Goal: Transaction & Acquisition: Purchase product/service

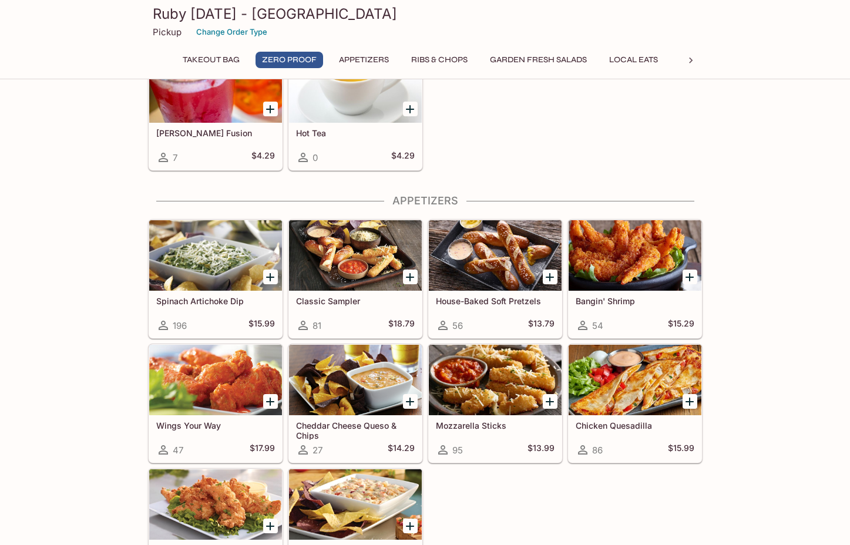
scroll to position [372, 0]
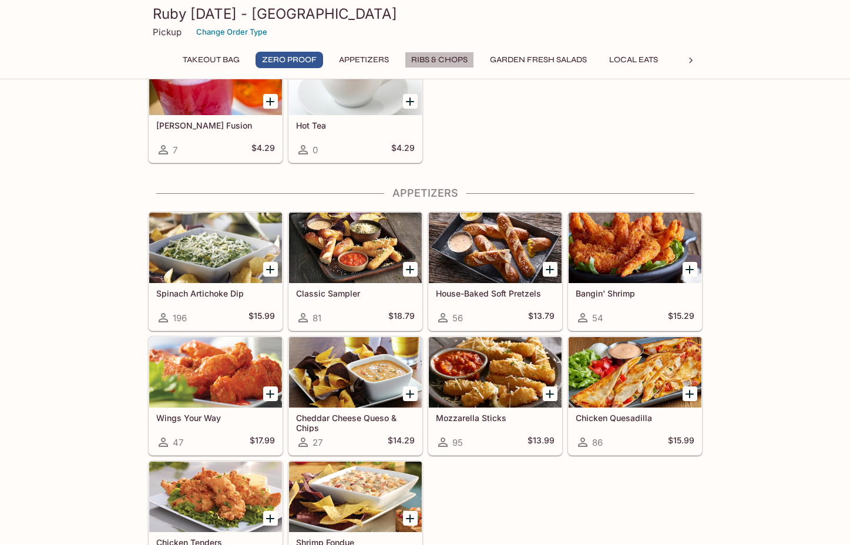
click at [424, 56] on button "Ribs & Chops" at bounding box center [439, 60] width 69 height 16
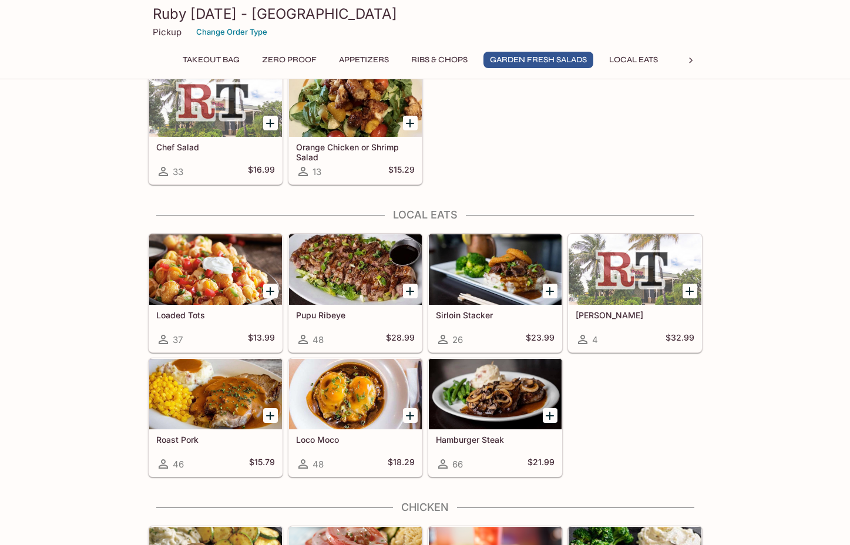
scroll to position [1229, 0]
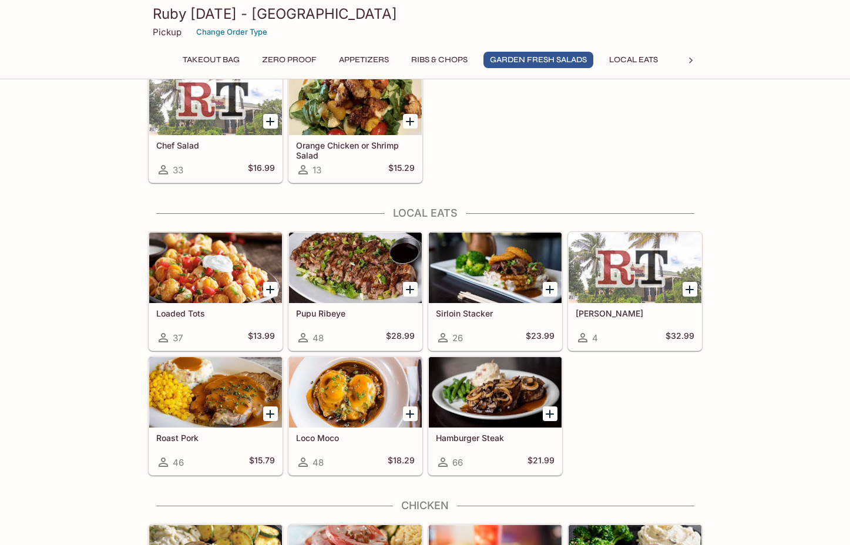
click at [486, 265] on div at bounding box center [495, 268] width 133 height 70
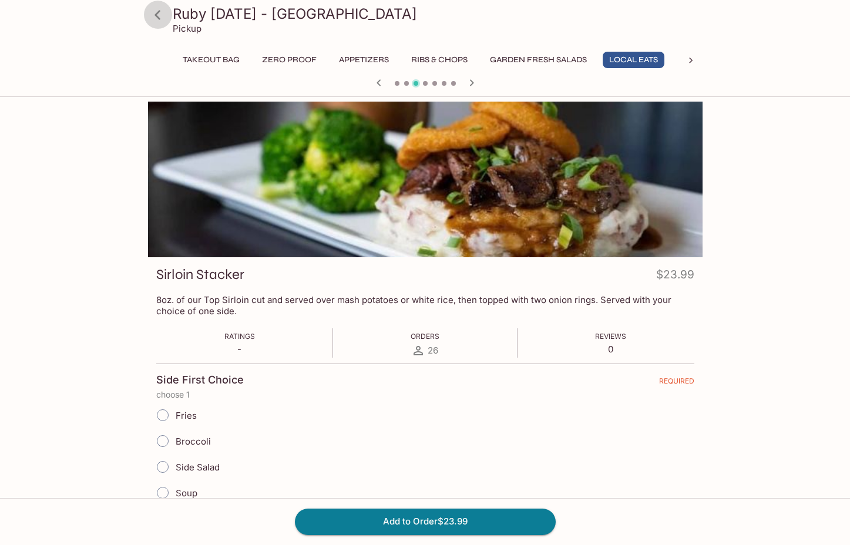
click at [163, 9] on icon at bounding box center [157, 15] width 21 height 21
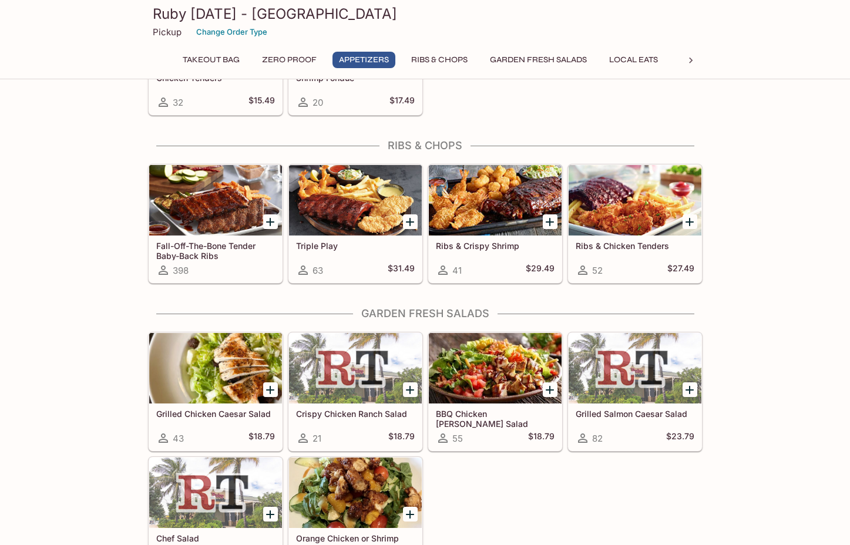
scroll to position [850, 0]
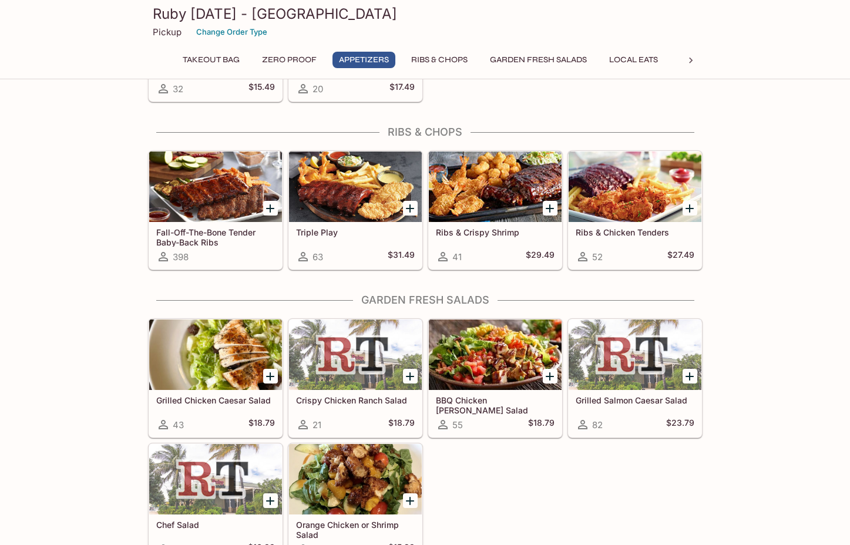
click at [654, 69] on div "Takeout Bag Zero Proof Appetizers Ribs & Chops Garden Fresh Salads Local Eats C…" at bounding box center [424, 63] width 507 height 23
click at [648, 59] on button "Local Eats" at bounding box center [633, 60] width 62 height 16
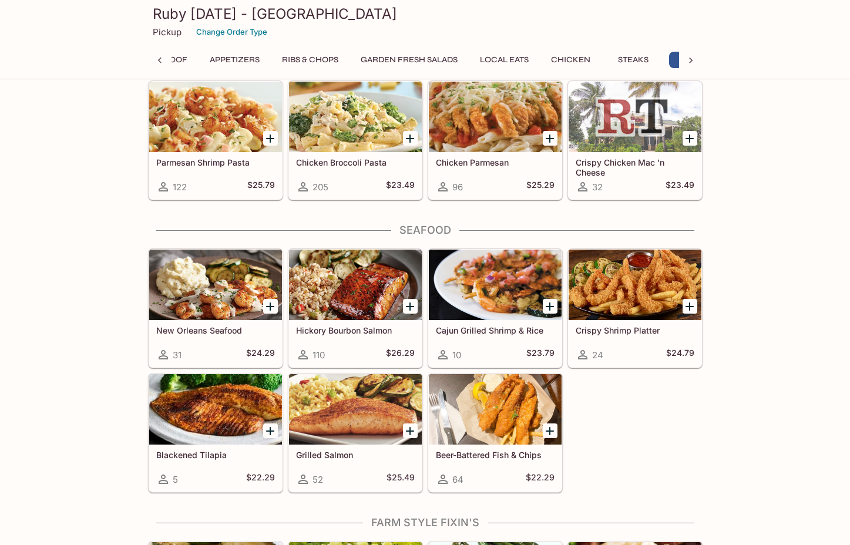
scroll to position [2394, 0]
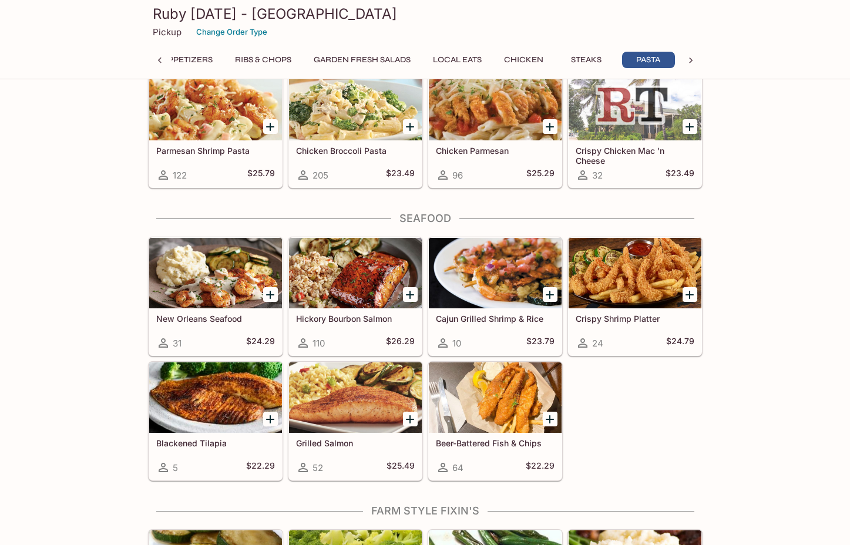
click at [481, 263] on div at bounding box center [495, 273] width 133 height 70
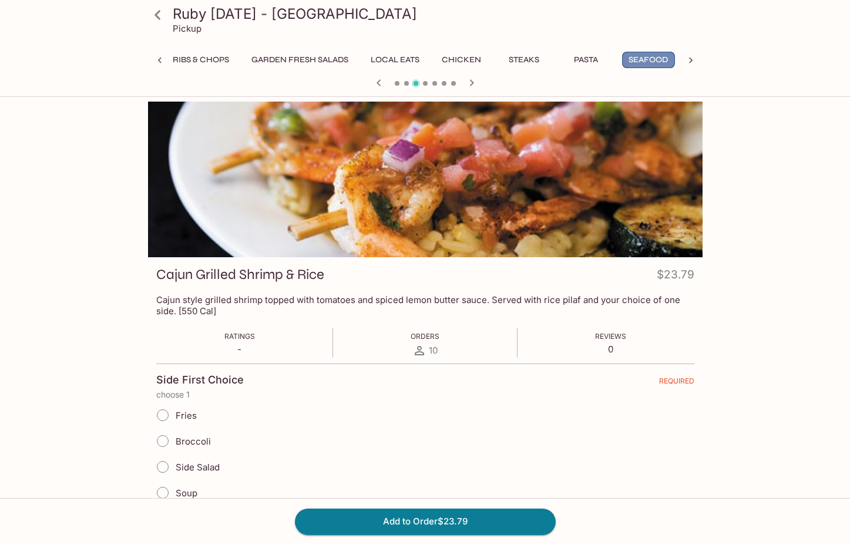
click at [643, 62] on button "Seafood" at bounding box center [648, 60] width 53 height 16
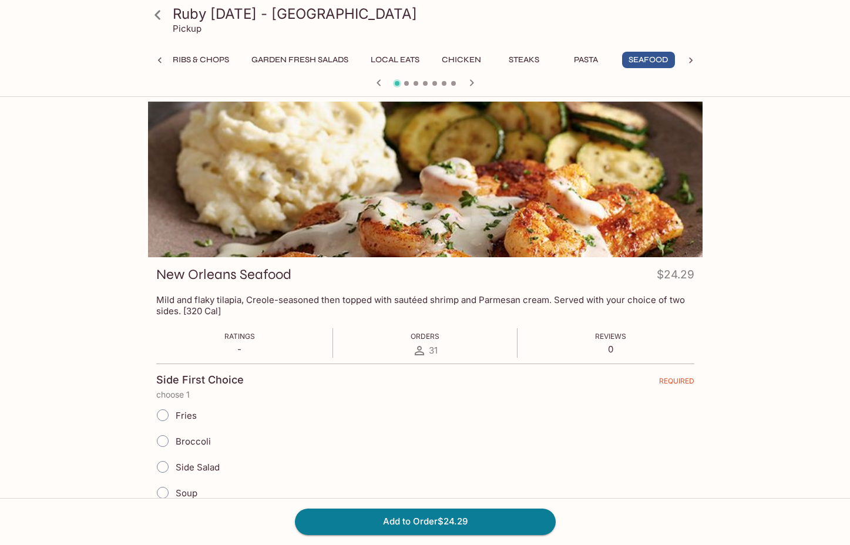
click at [593, 62] on button "Pasta" at bounding box center [586, 60] width 53 height 16
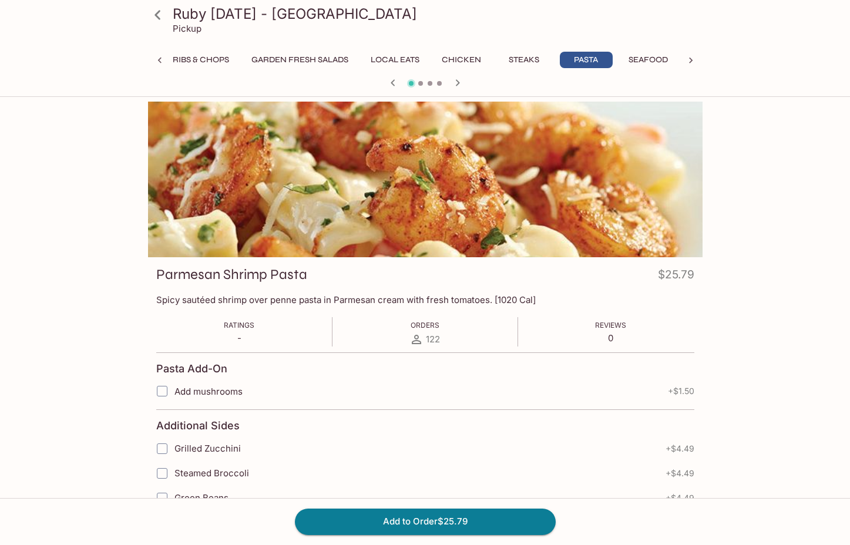
click at [650, 63] on button "Seafood" at bounding box center [648, 60] width 53 height 16
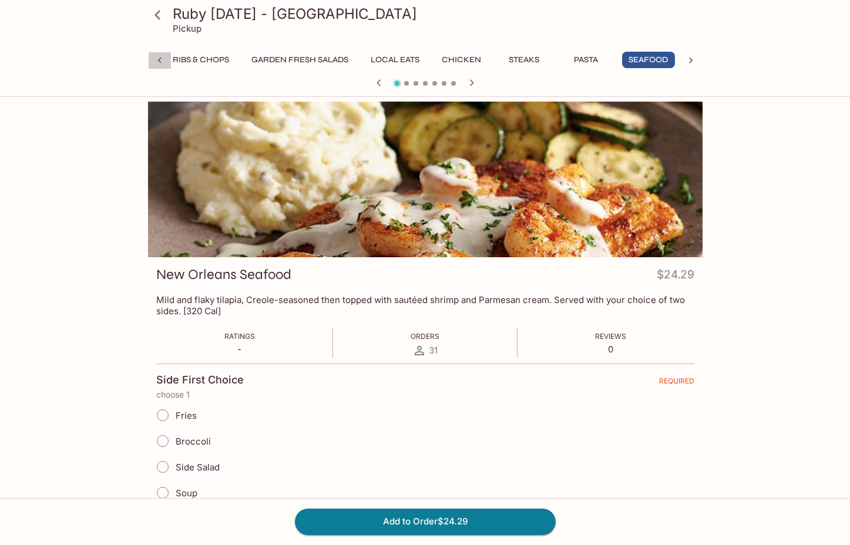
click at [161, 56] on icon at bounding box center [160, 61] width 12 height 12
click at [695, 55] on icon at bounding box center [691, 61] width 12 height 12
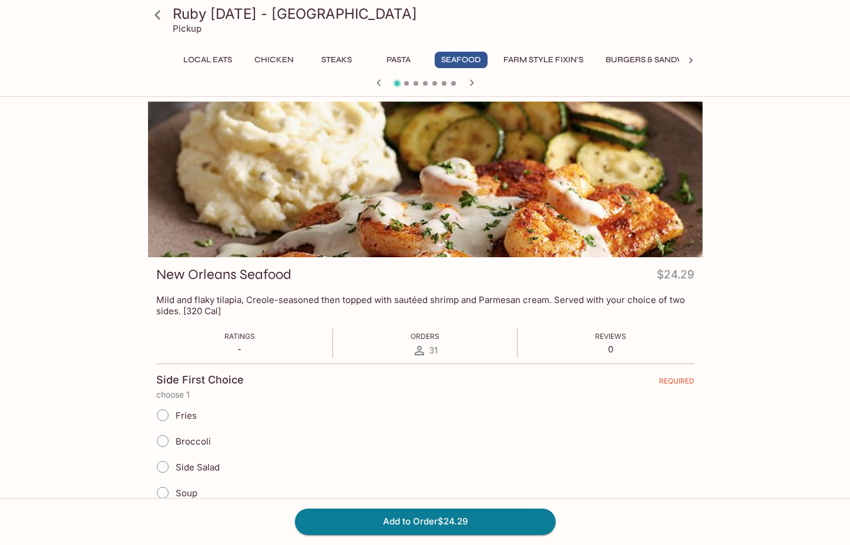
scroll to position [0, 491]
click at [595, 54] on button "Burgers & Sandwiches" at bounding box center [593, 60] width 119 height 16
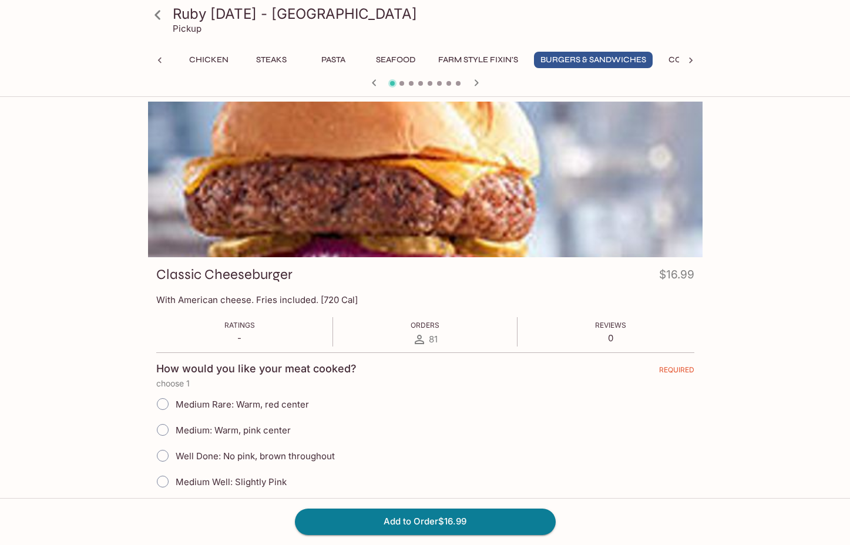
click at [156, 11] on icon at bounding box center [157, 15] width 21 height 21
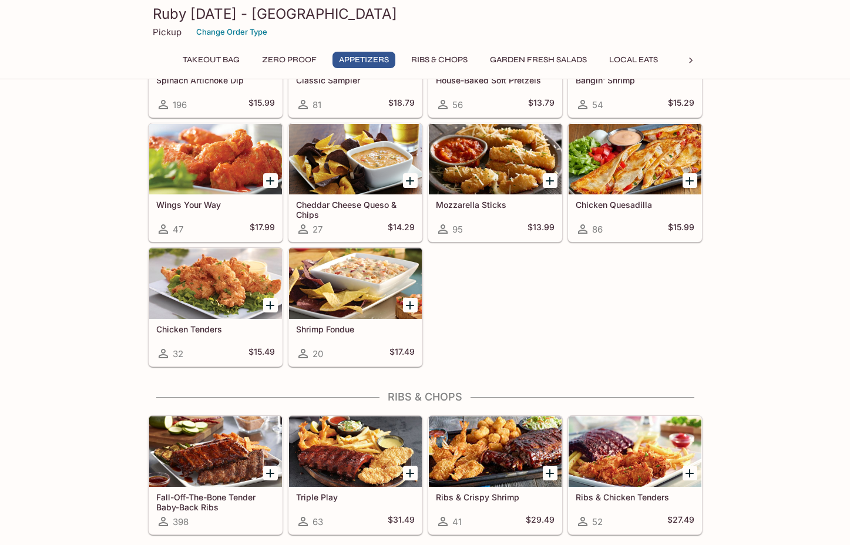
scroll to position [668, 0]
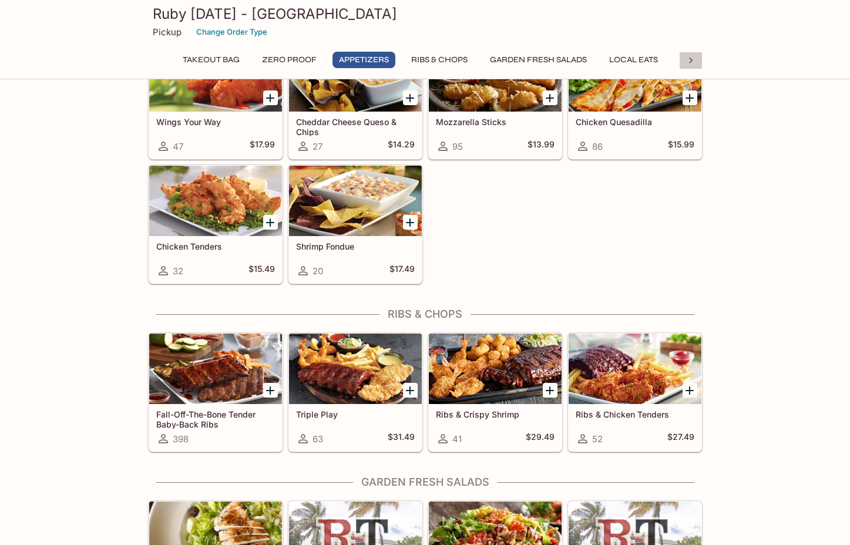
click at [681, 61] on div at bounding box center [690, 61] width 23 height 18
click at [394, 56] on button "Seafood" at bounding box center [395, 60] width 53 height 16
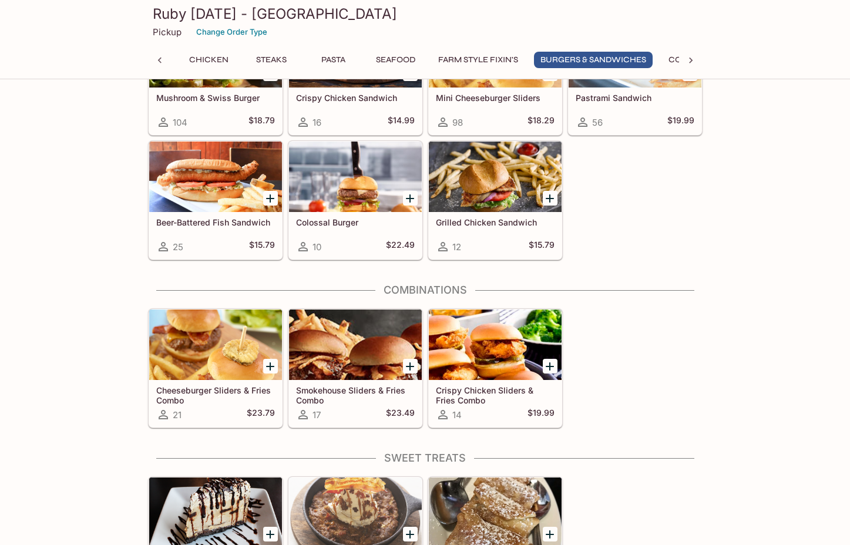
scroll to position [3700, 0]
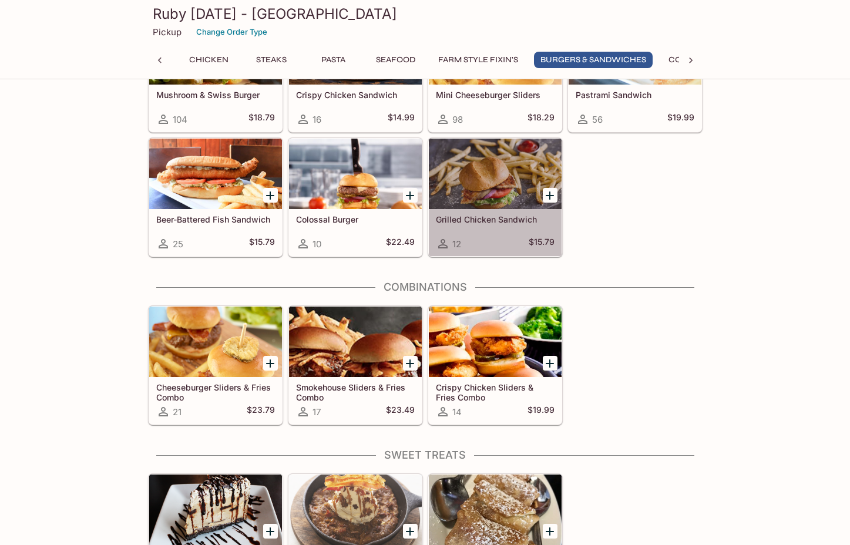
click at [514, 209] on div at bounding box center [495, 174] width 133 height 70
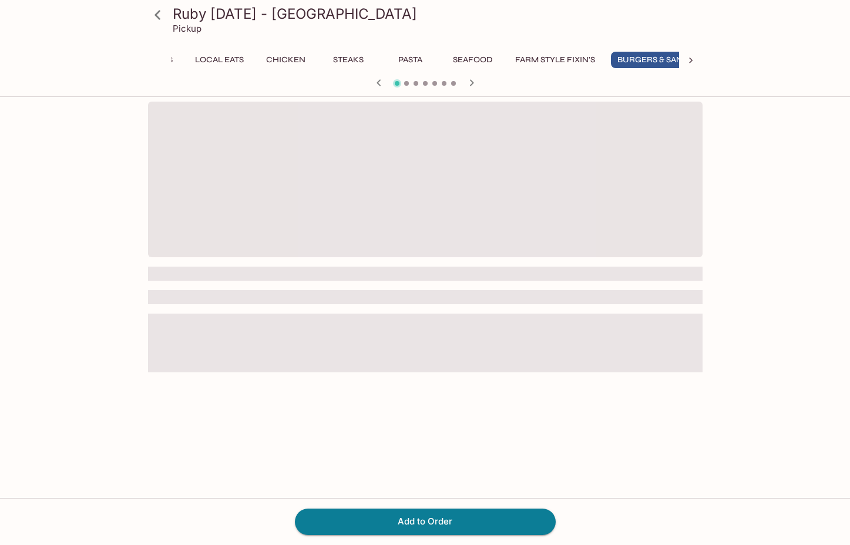
scroll to position [0, 470]
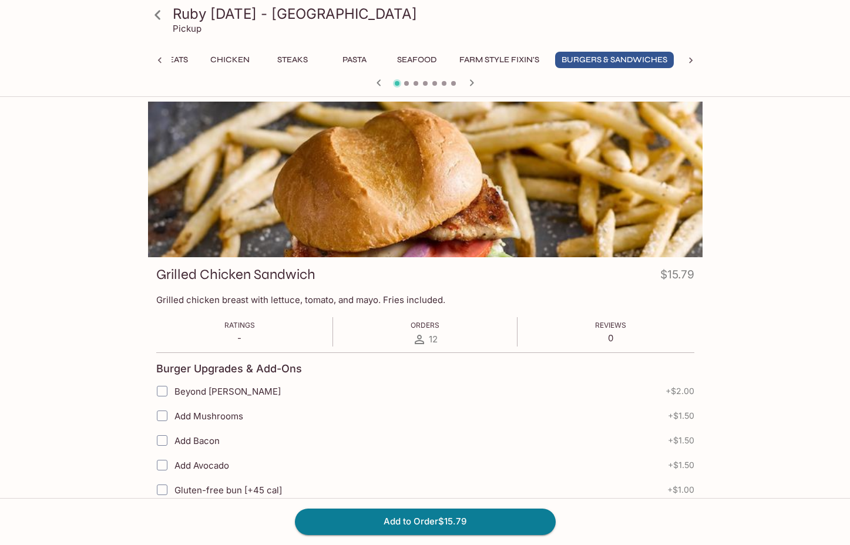
click at [376, 83] on icon "button" at bounding box center [379, 83] width 14 height 14
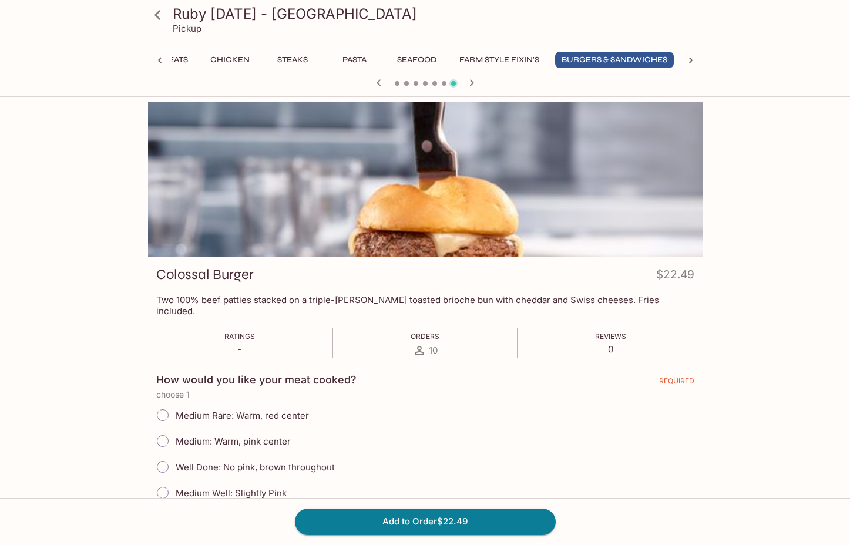
click at [376, 83] on icon "button" at bounding box center [379, 83] width 14 height 14
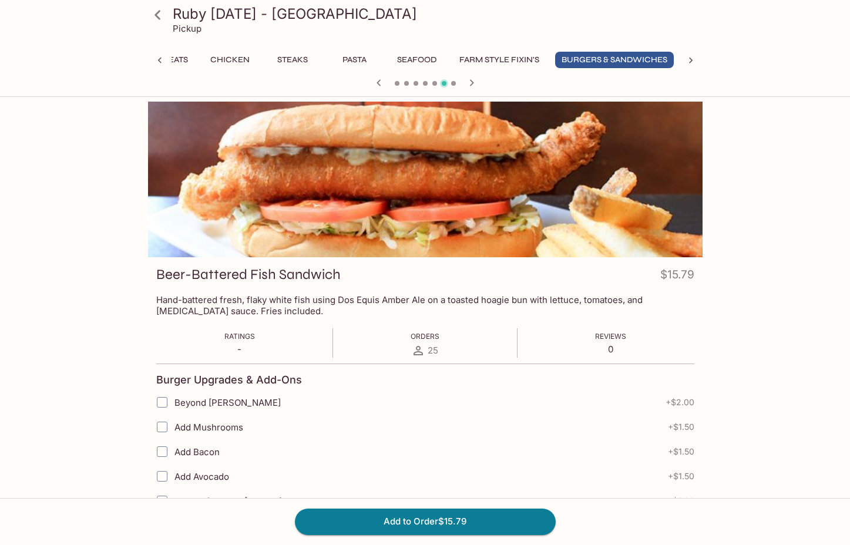
click at [376, 83] on icon "button" at bounding box center [379, 83] width 14 height 14
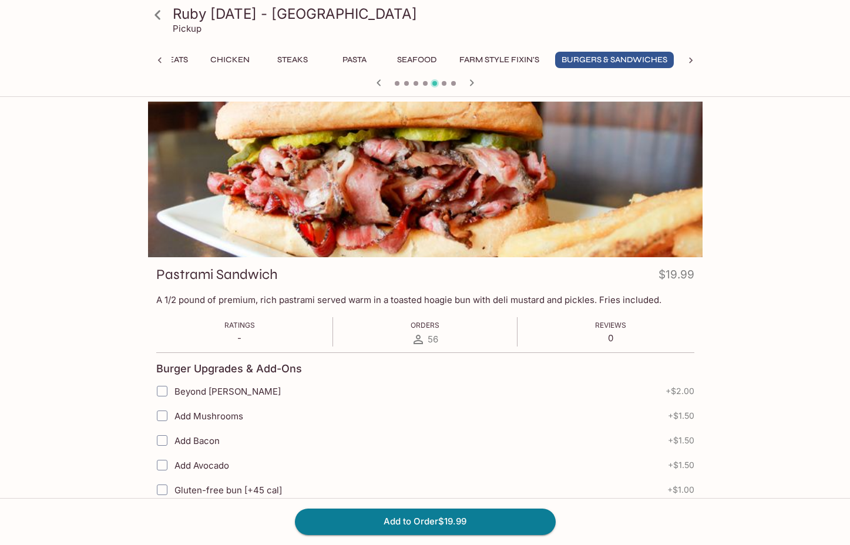
click at [376, 83] on icon "button" at bounding box center [379, 83] width 14 height 14
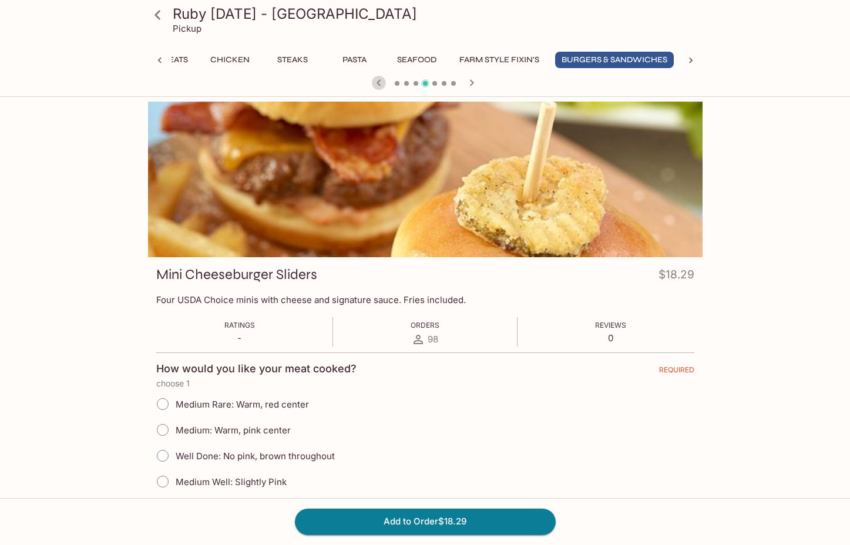
click at [376, 83] on icon "button" at bounding box center [379, 83] width 14 height 14
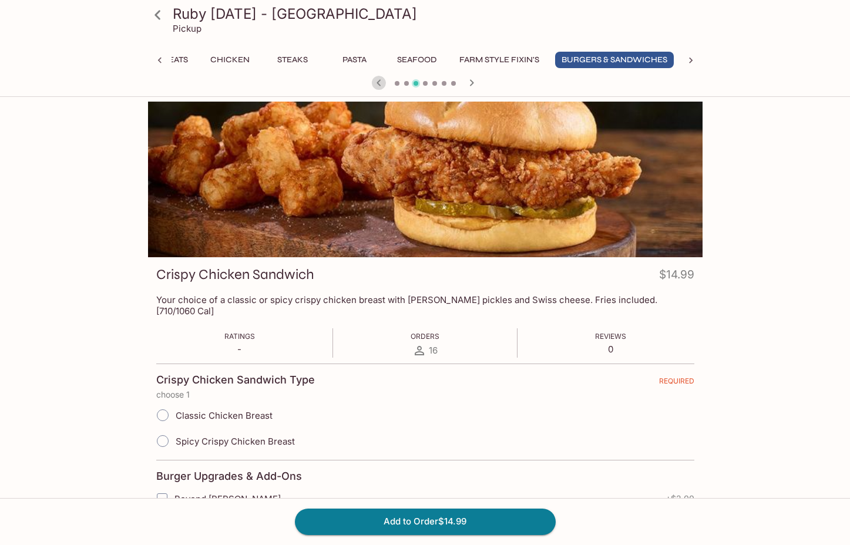
click at [376, 83] on icon "button" at bounding box center [379, 83] width 14 height 14
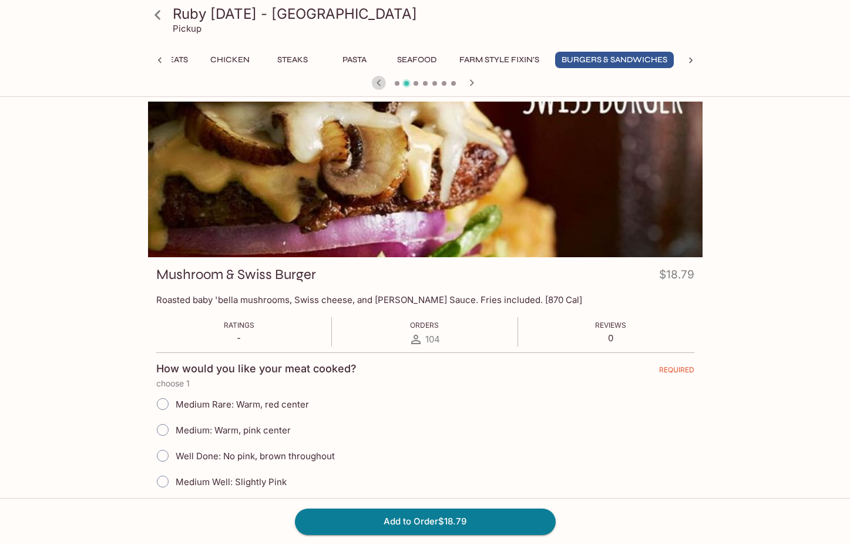
click at [376, 83] on icon "button" at bounding box center [379, 83] width 14 height 14
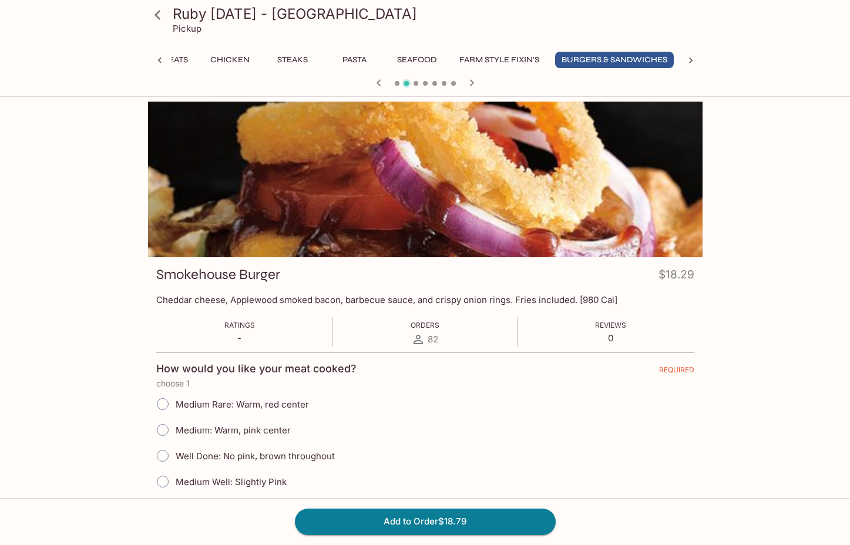
click at [376, 83] on icon "button" at bounding box center [379, 83] width 14 height 14
click at [376, 83] on icon "button" at bounding box center [374, 83] width 14 height 14
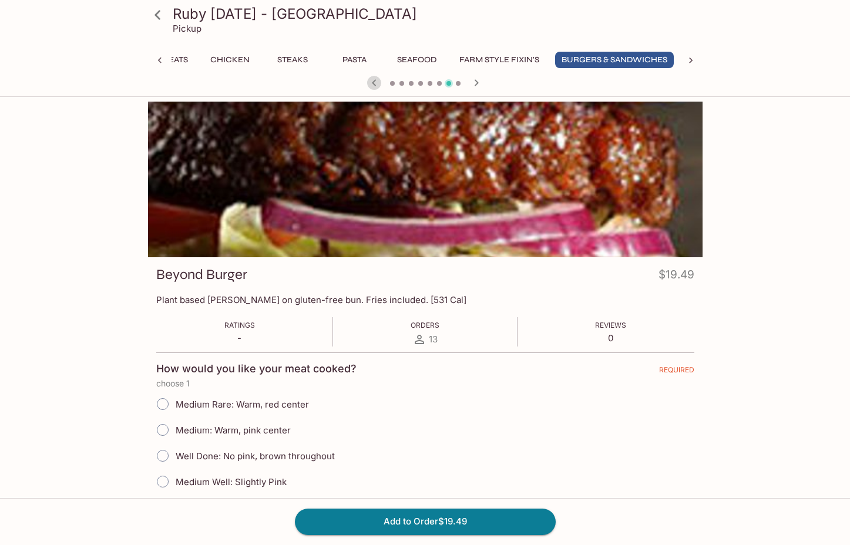
click at [377, 84] on icon "button" at bounding box center [374, 83] width 14 height 14
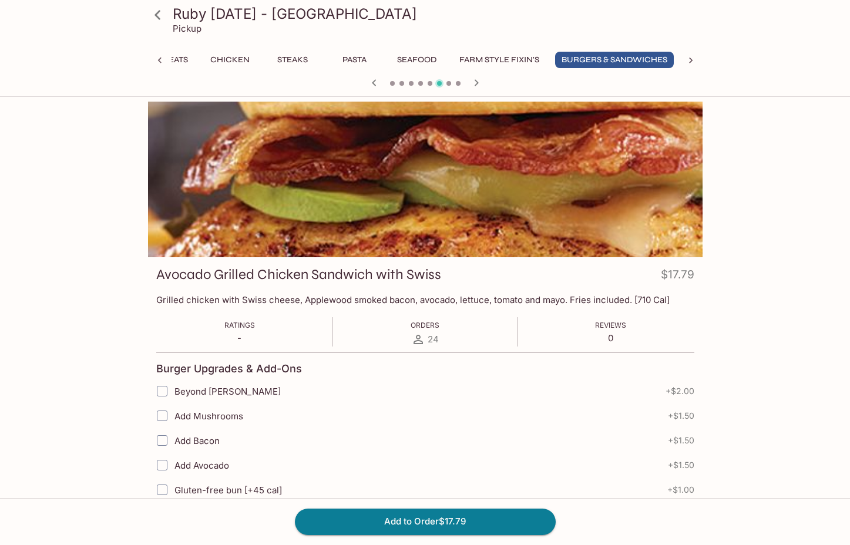
click at [478, 79] on icon "button" at bounding box center [476, 83] width 14 height 14
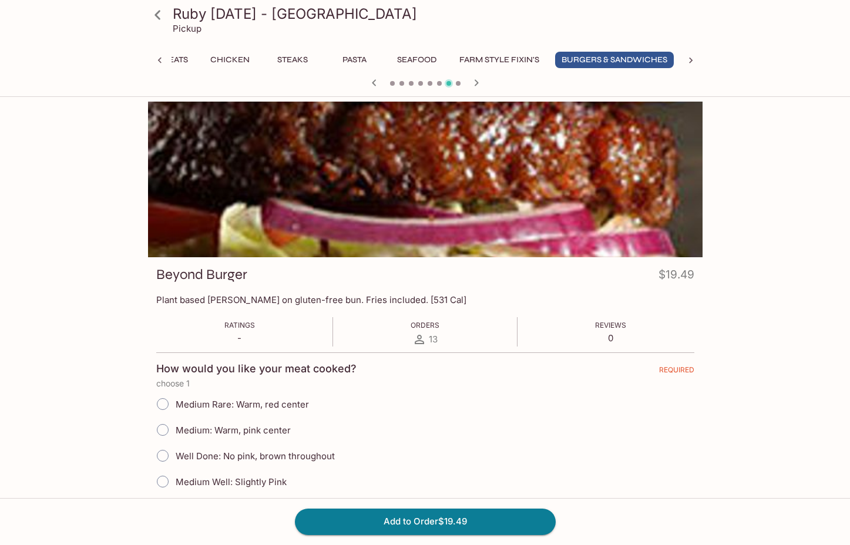
click at [476, 82] on icon "button" at bounding box center [476, 82] width 4 height 6
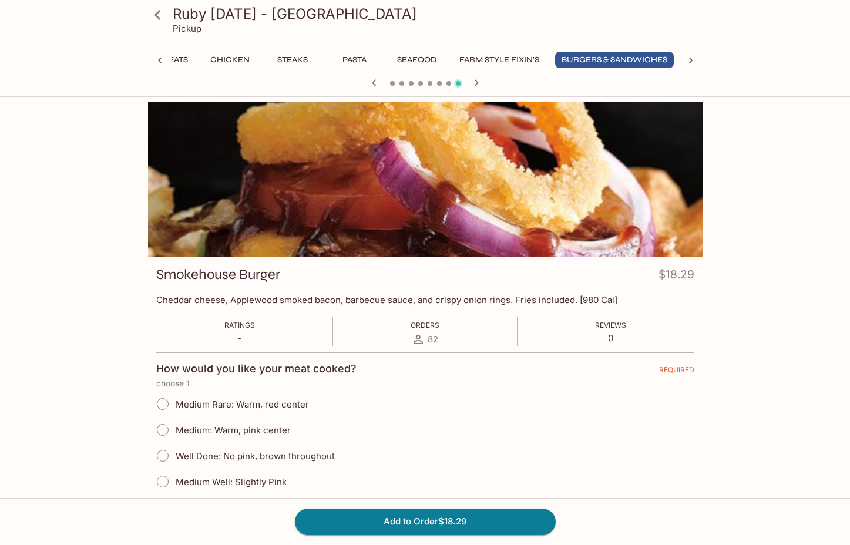
click at [476, 82] on icon "button" at bounding box center [476, 82] width 4 height 6
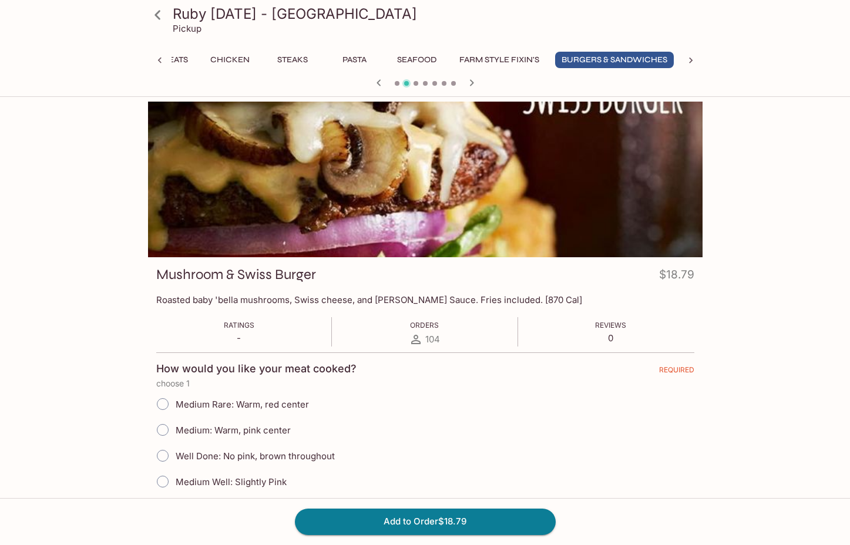
click at [476, 82] on icon "button" at bounding box center [471, 83] width 14 height 14
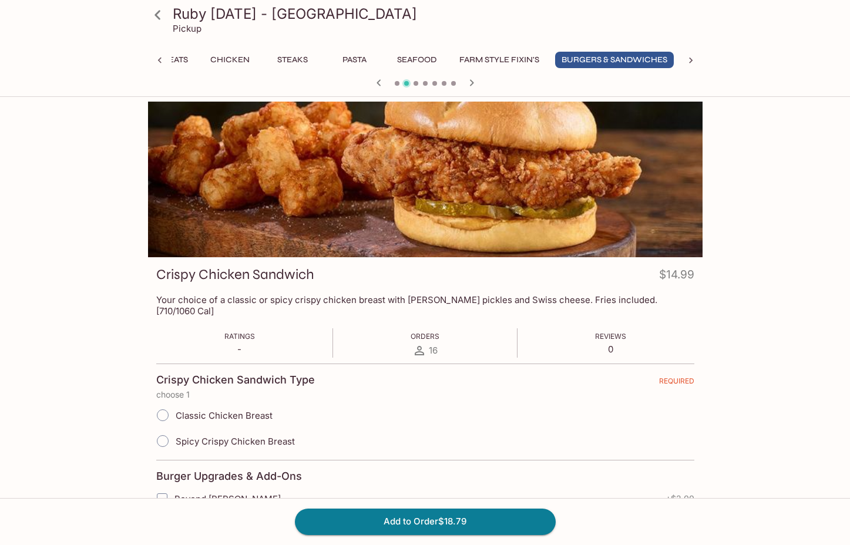
click at [476, 82] on icon "button" at bounding box center [471, 83] width 14 height 14
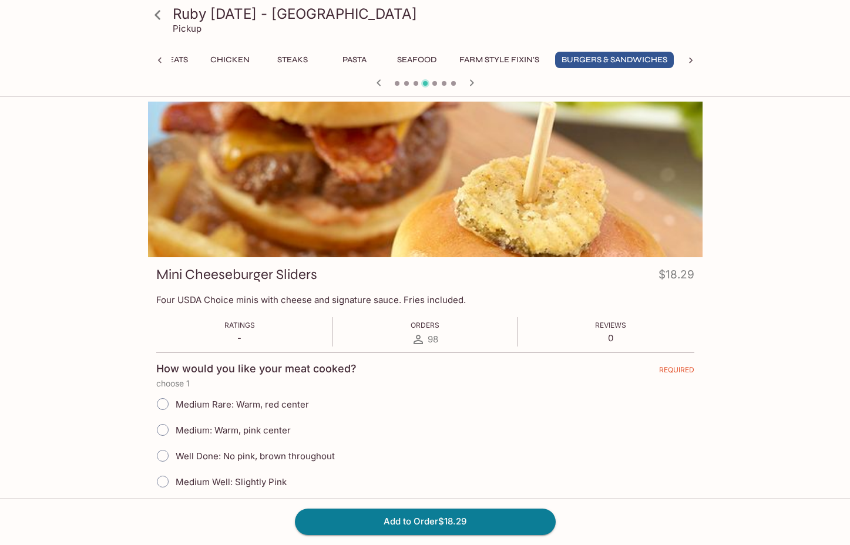
click at [476, 82] on icon "button" at bounding box center [471, 83] width 14 height 14
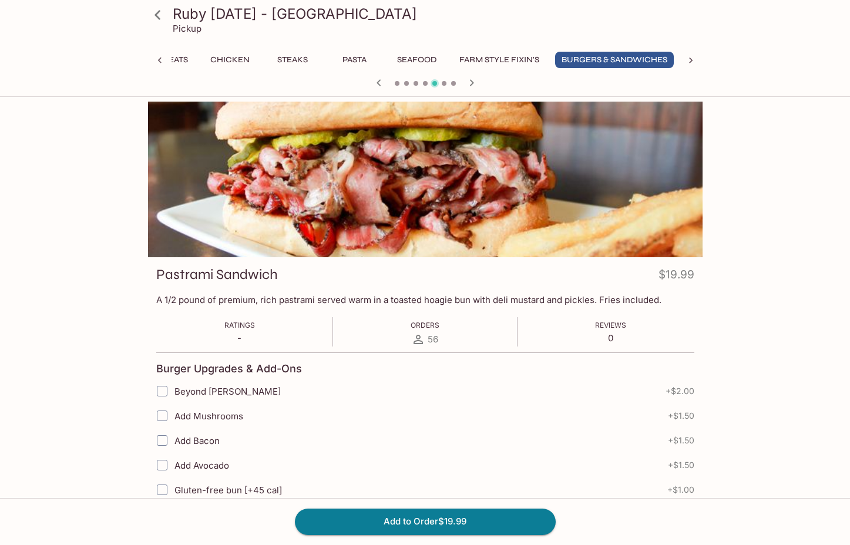
click at [476, 82] on icon "button" at bounding box center [471, 83] width 14 height 14
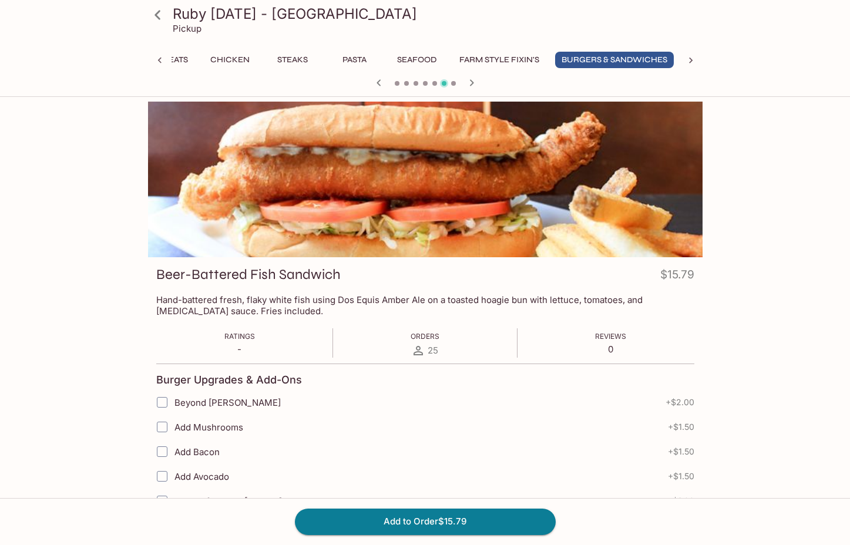
click at [476, 82] on icon "button" at bounding box center [471, 83] width 14 height 14
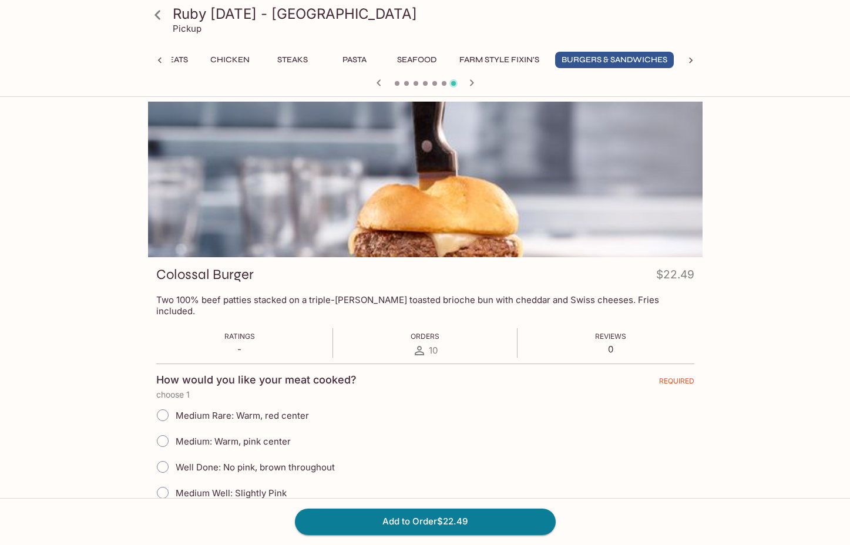
click at [476, 82] on icon "button" at bounding box center [471, 83] width 14 height 14
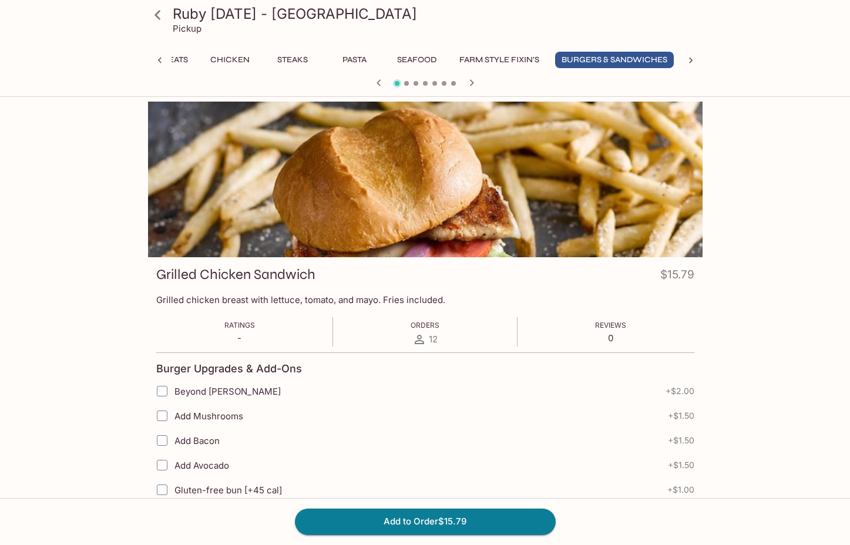
click at [374, 84] on icon "button" at bounding box center [379, 83] width 14 height 14
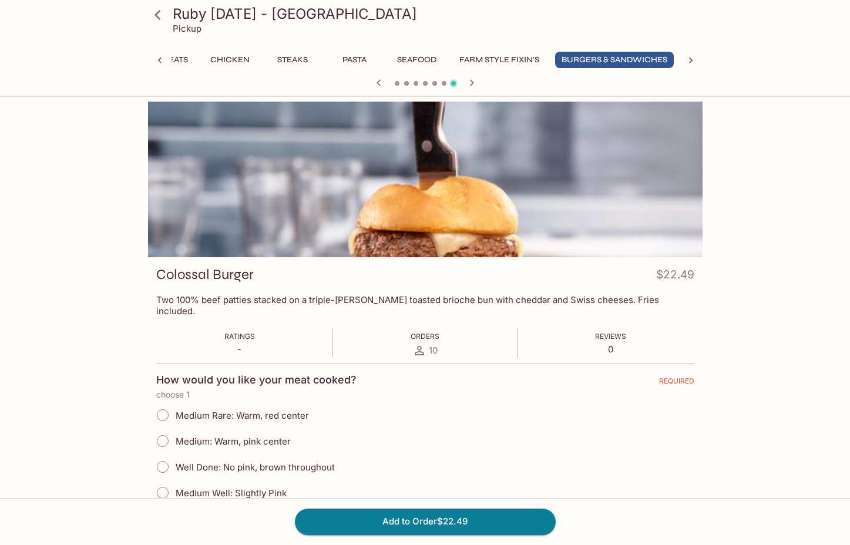
click at [374, 84] on icon "button" at bounding box center [379, 83] width 14 height 14
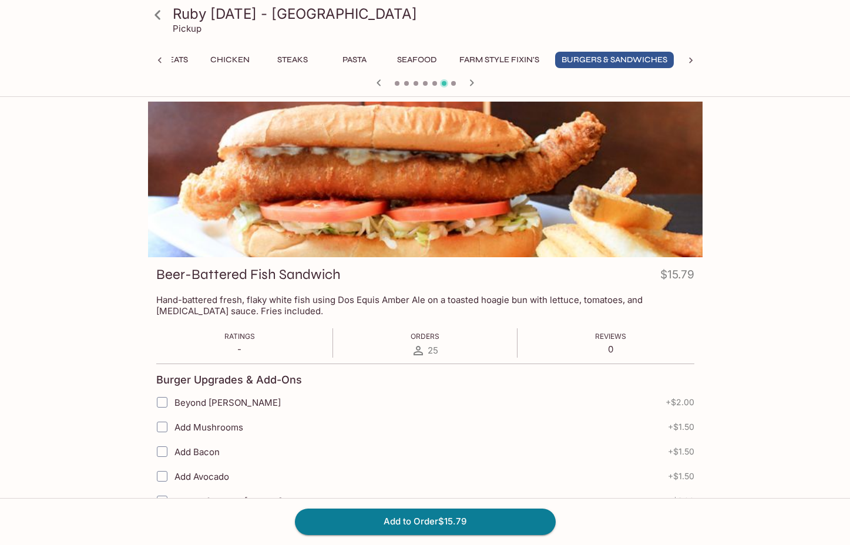
click at [374, 84] on icon "button" at bounding box center [379, 83] width 14 height 14
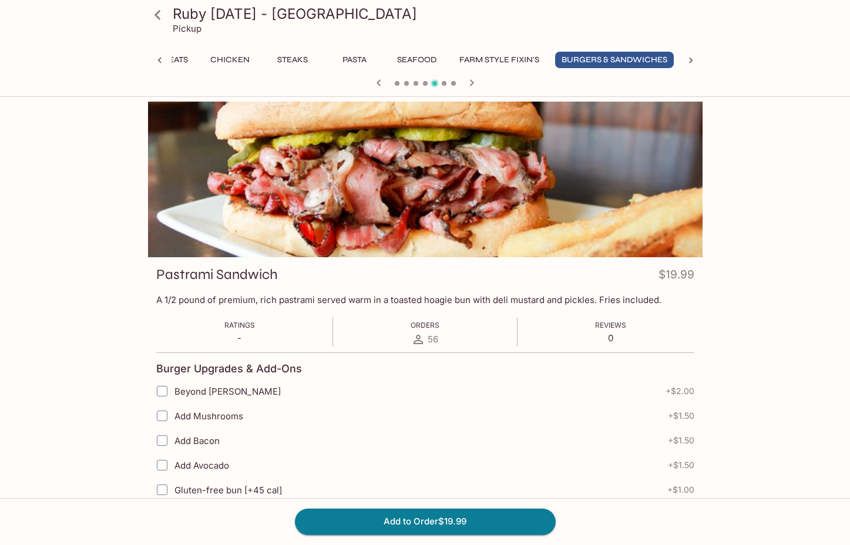
click at [374, 84] on icon "button" at bounding box center [379, 83] width 14 height 14
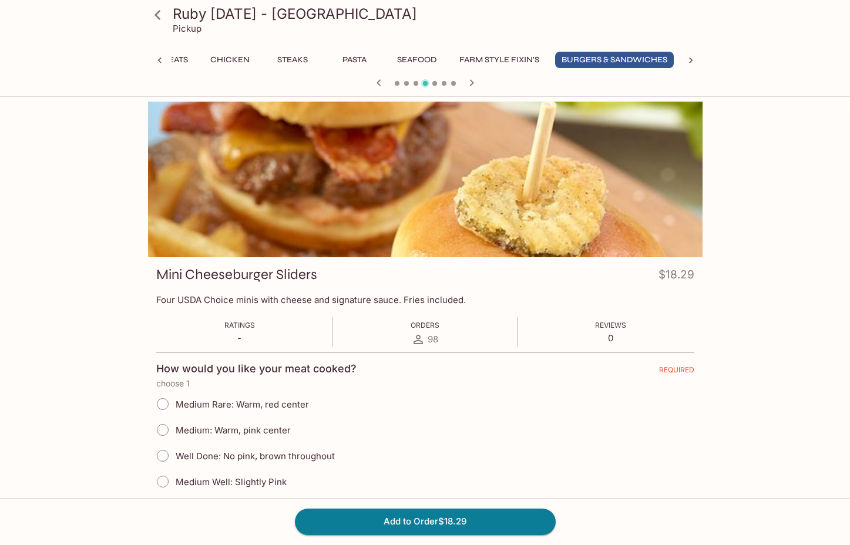
click at [374, 84] on icon "button" at bounding box center [379, 83] width 14 height 14
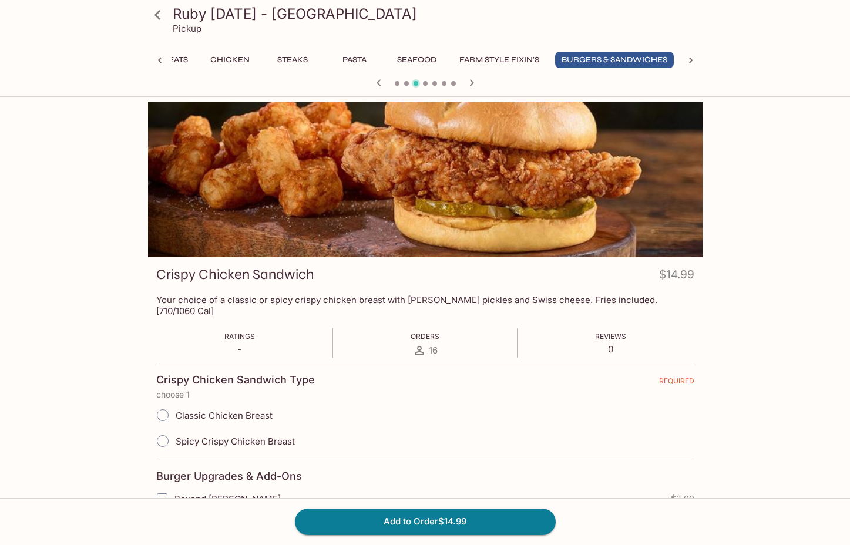
click at [374, 84] on icon "button" at bounding box center [379, 83] width 14 height 14
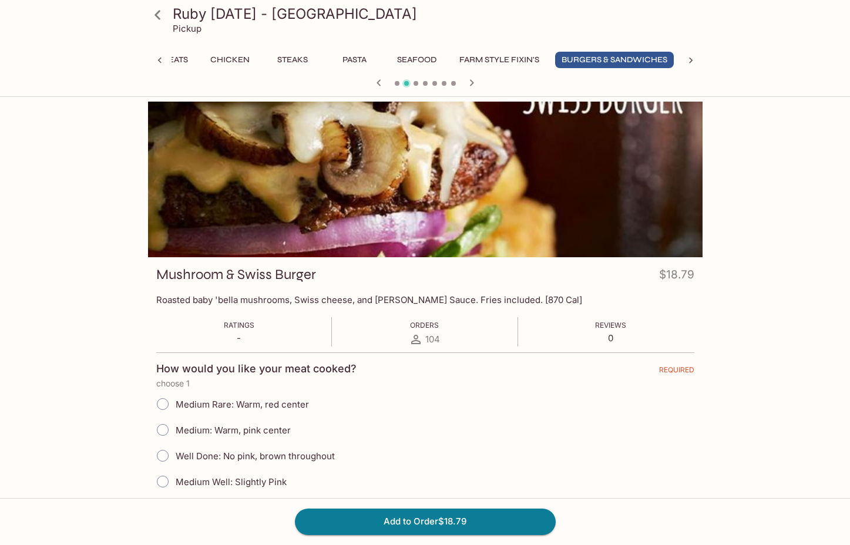
click at [374, 84] on icon "button" at bounding box center [379, 83] width 14 height 14
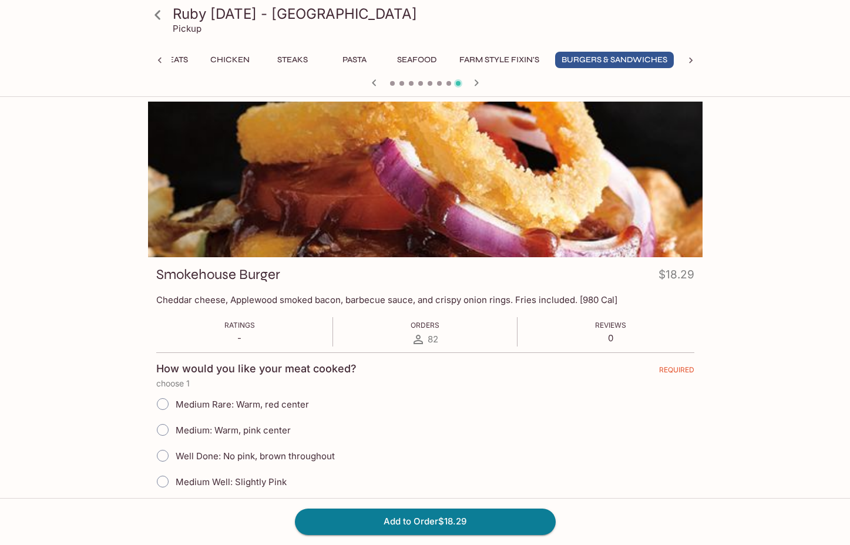
click at [374, 84] on icon "button" at bounding box center [374, 82] width 4 height 6
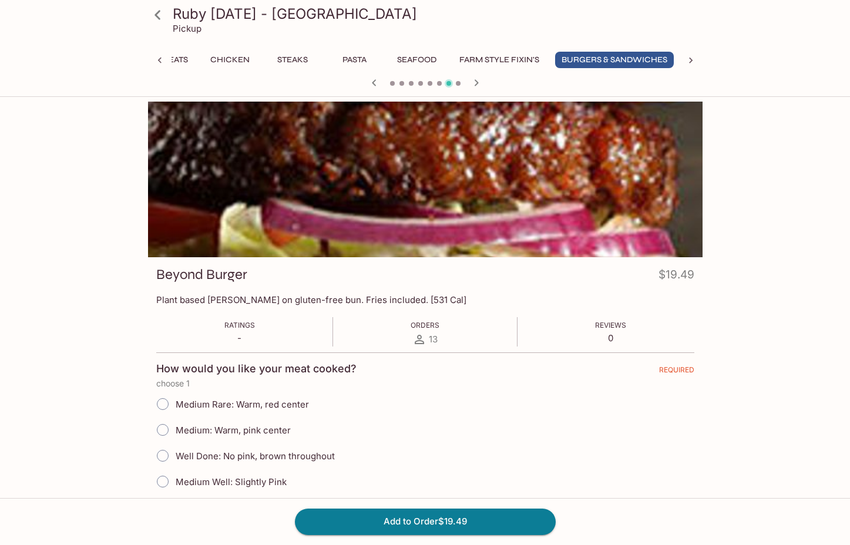
click at [374, 84] on icon "button" at bounding box center [374, 82] width 4 height 6
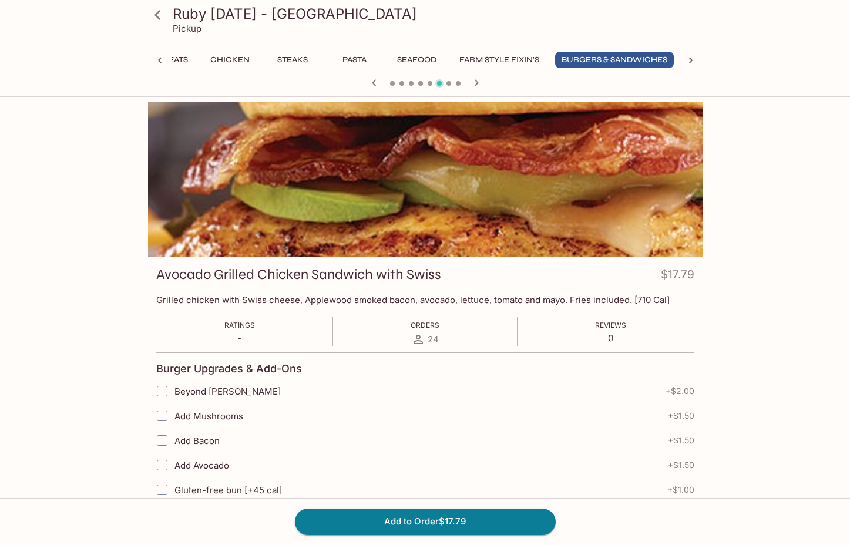
click at [374, 84] on icon "button" at bounding box center [374, 82] width 4 height 6
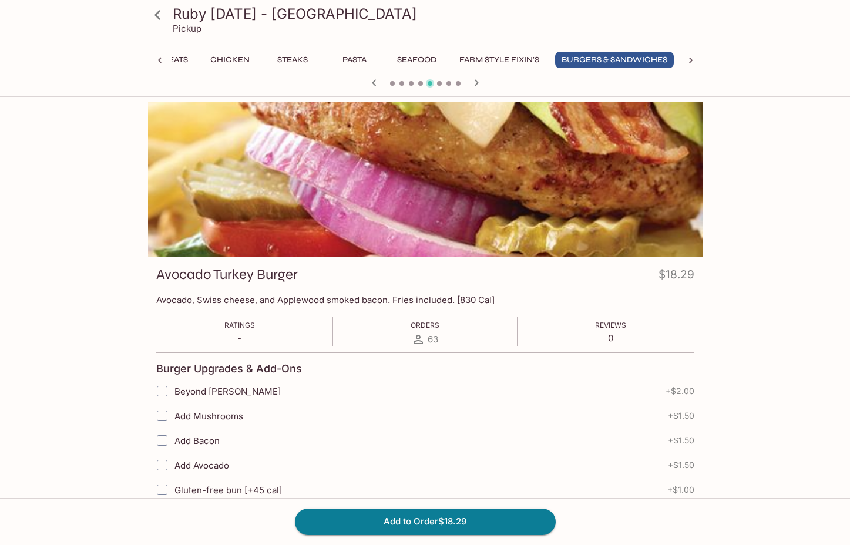
click at [374, 84] on icon "button" at bounding box center [374, 82] width 4 height 6
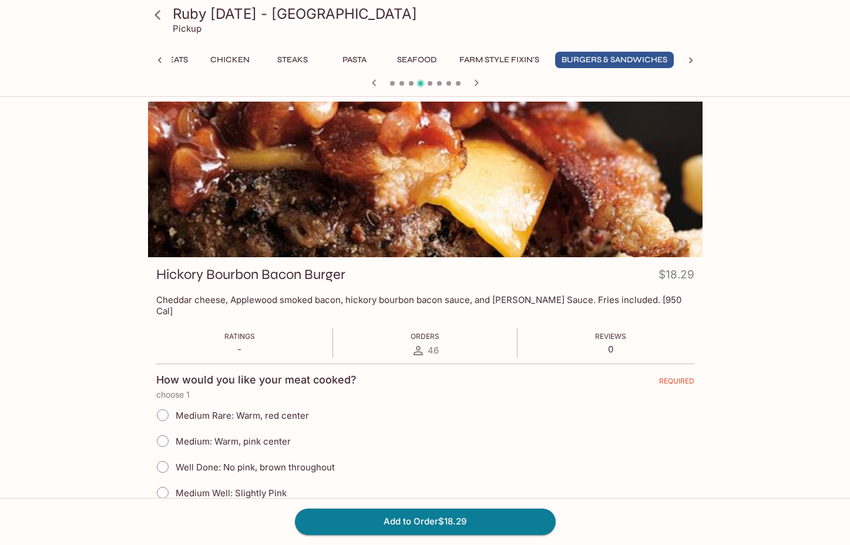
click at [374, 84] on icon "button" at bounding box center [374, 82] width 4 height 6
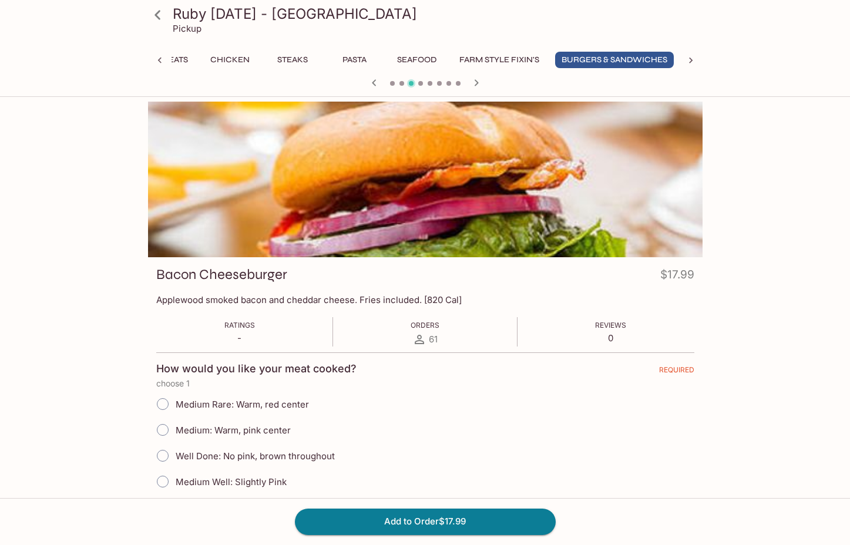
click at [686, 56] on icon at bounding box center [691, 61] width 12 height 12
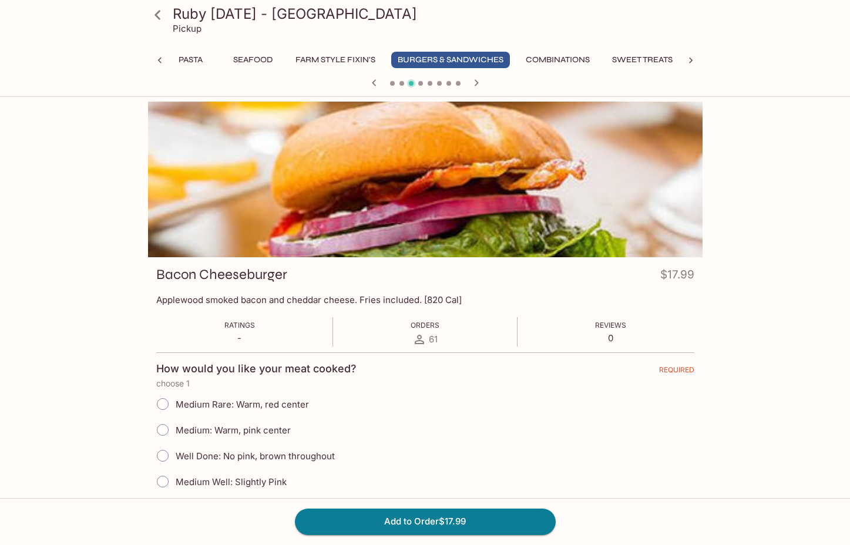
scroll to position [0, 642]
click at [567, 58] on button "Combinations" at bounding box center [557, 60] width 77 height 16
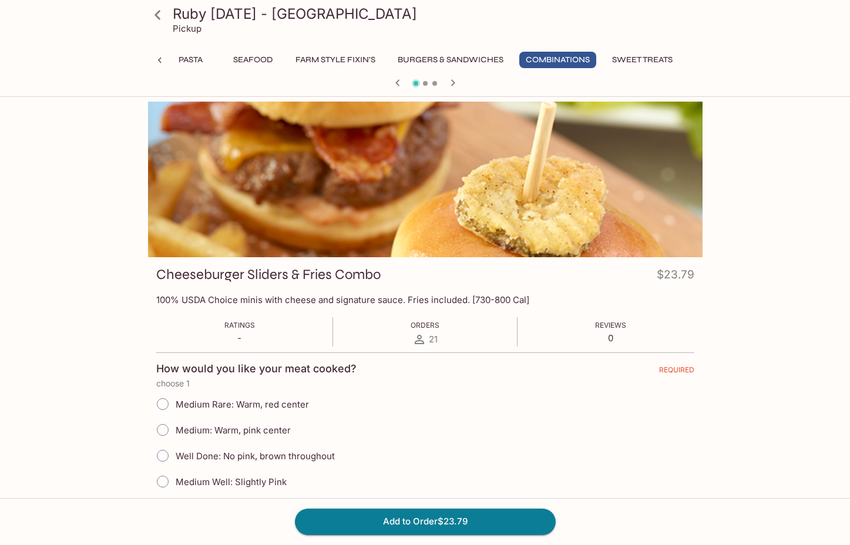
click at [455, 82] on icon "button" at bounding box center [453, 83] width 14 height 14
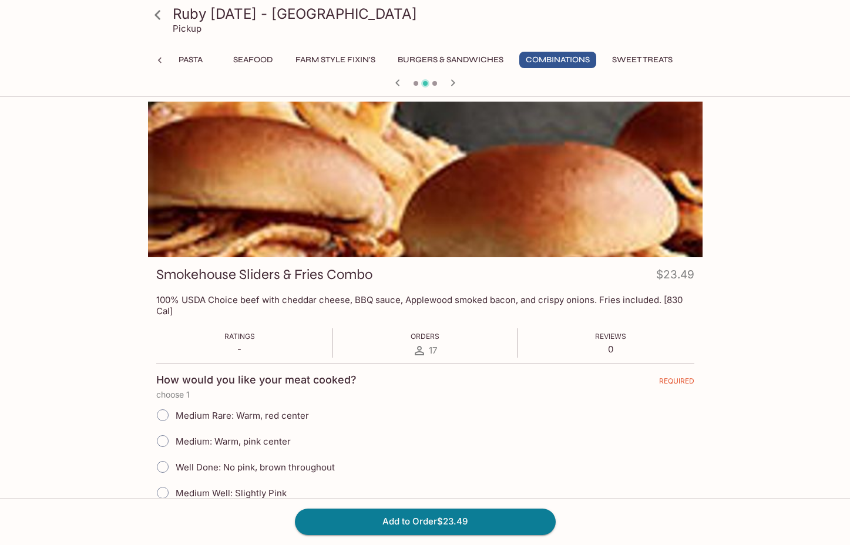
click at [455, 82] on icon "button" at bounding box center [453, 83] width 14 height 14
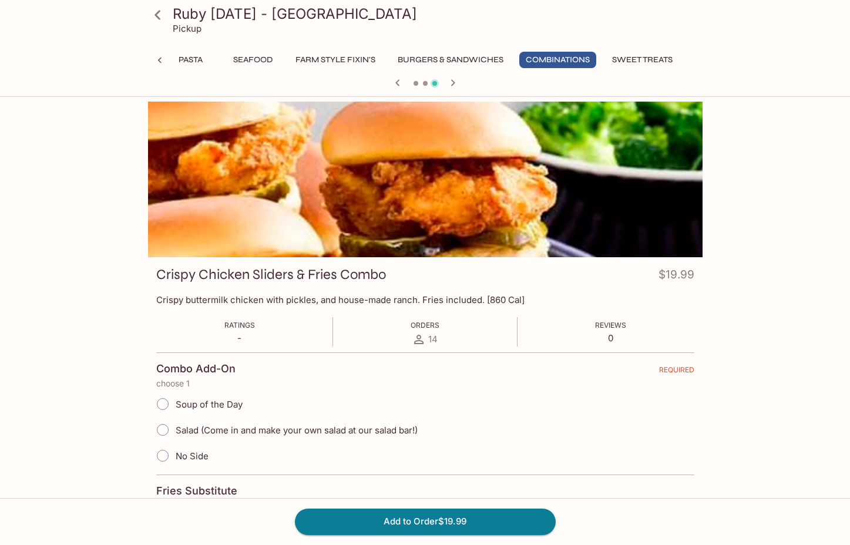
click at [455, 82] on icon "button" at bounding box center [453, 83] width 14 height 14
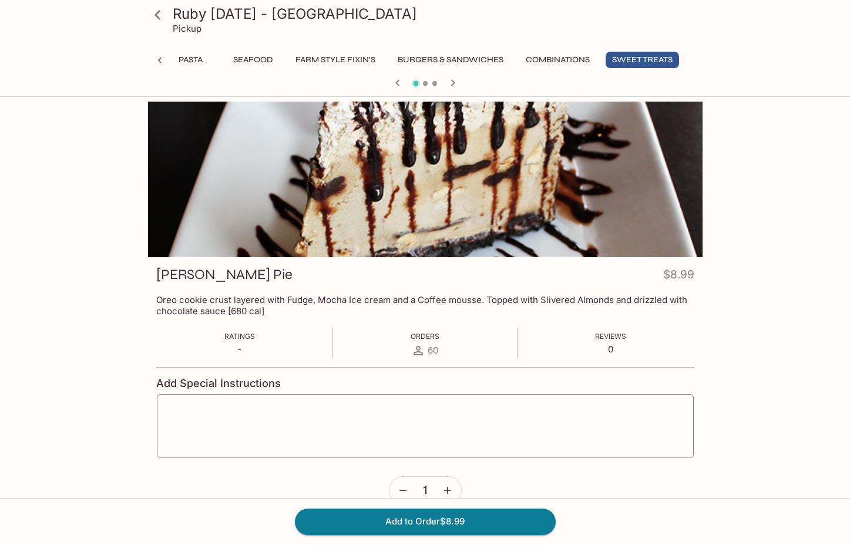
click at [455, 82] on icon "button" at bounding box center [453, 83] width 14 height 14
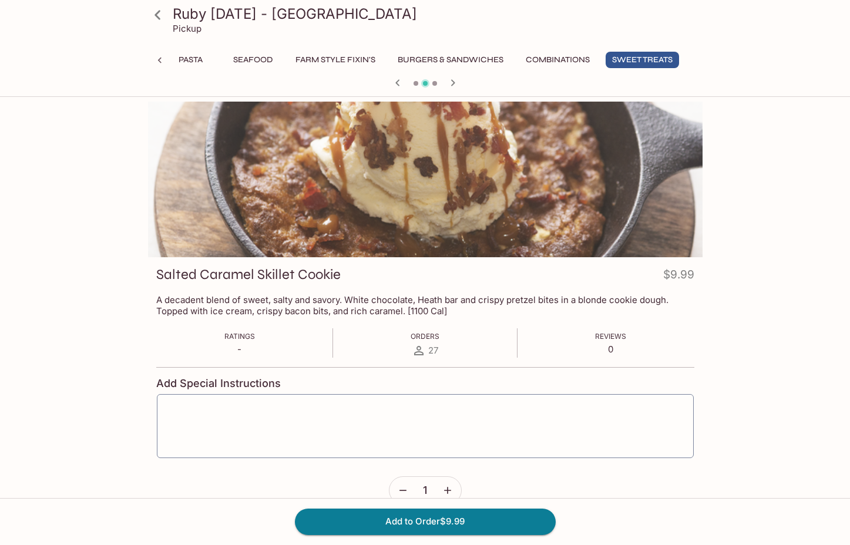
click at [247, 58] on button "Seafood" at bounding box center [253, 60] width 53 height 16
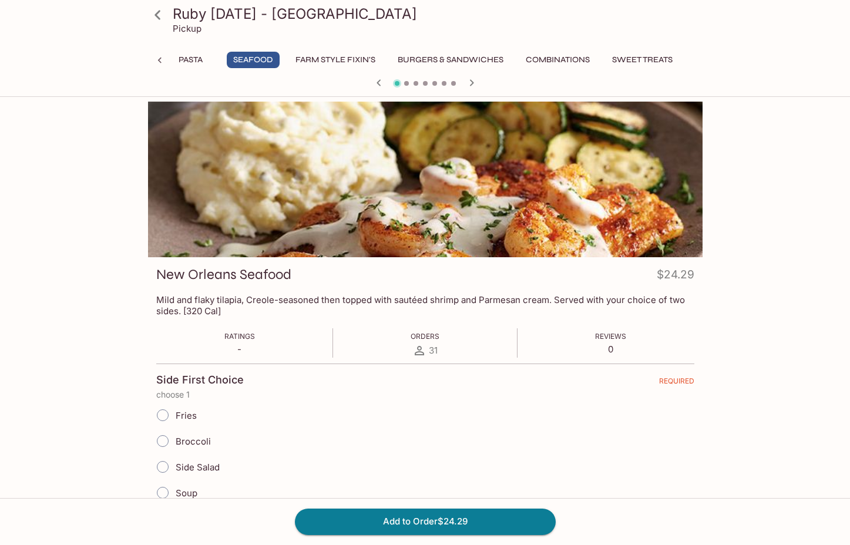
click at [479, 85] on button "button" at bounding box center [471, 82] width 15 height 15
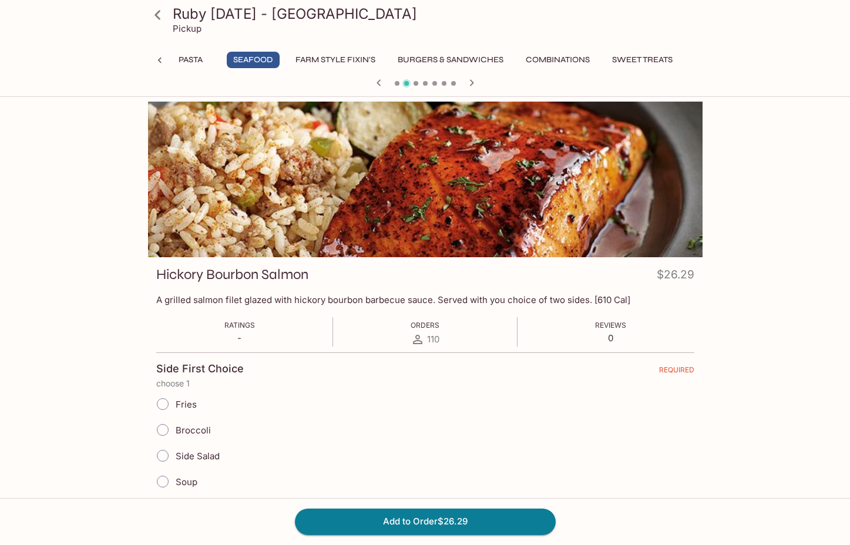
click at [479, 85] on button "button" at bounding box center [471, 82] width 15 height 15
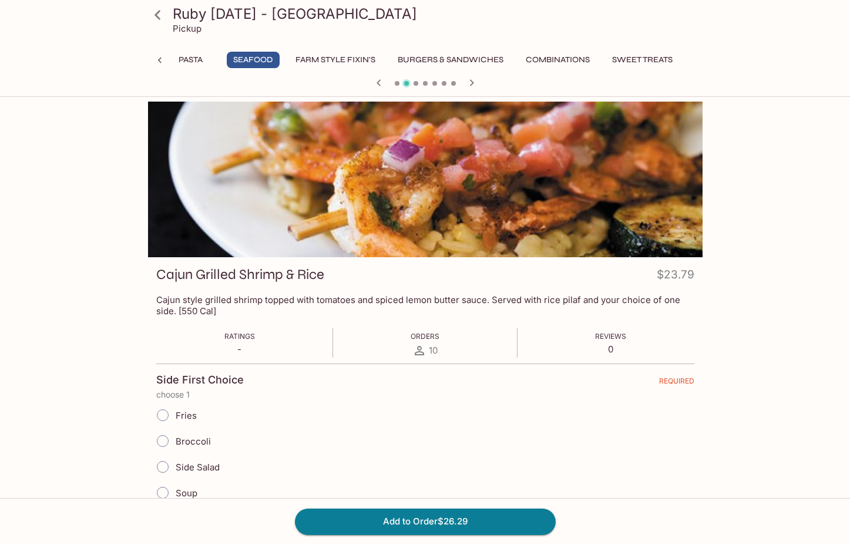
click at [479, 85] on button "button" at bounding box center [471, 82] width 15 height 15
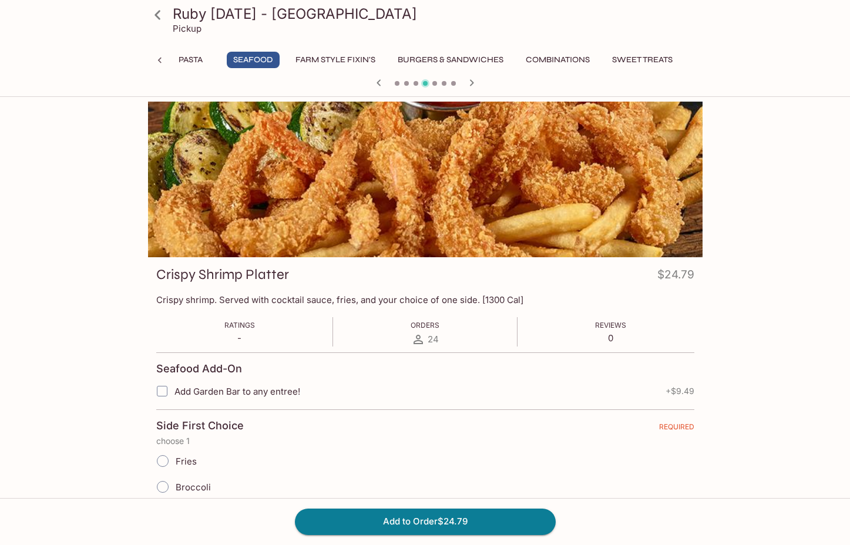
click at [375, 83] on icon "button" at bounding box center [379, 83] width 14 height 14
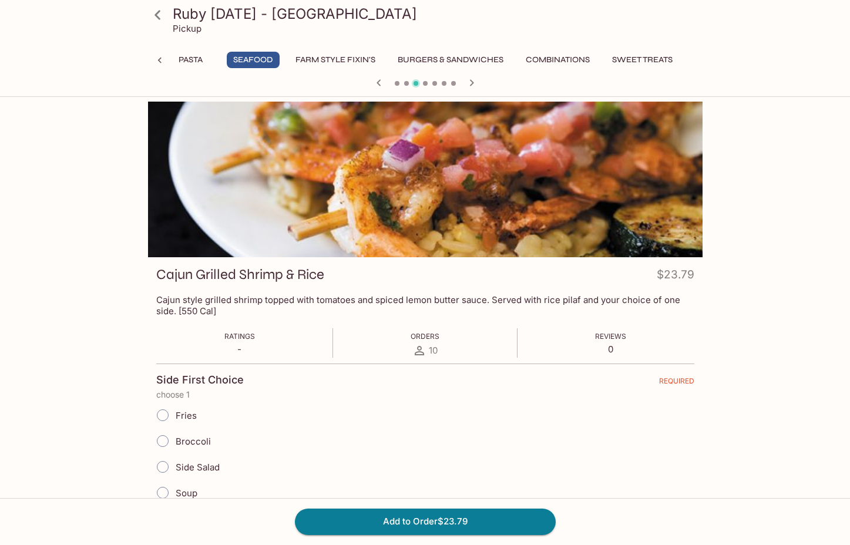
scroll to position [0, 0]
click at [484, 62] on button "Burgers & Sandwiches" at bounding box center [450, 60] width 119 height 16
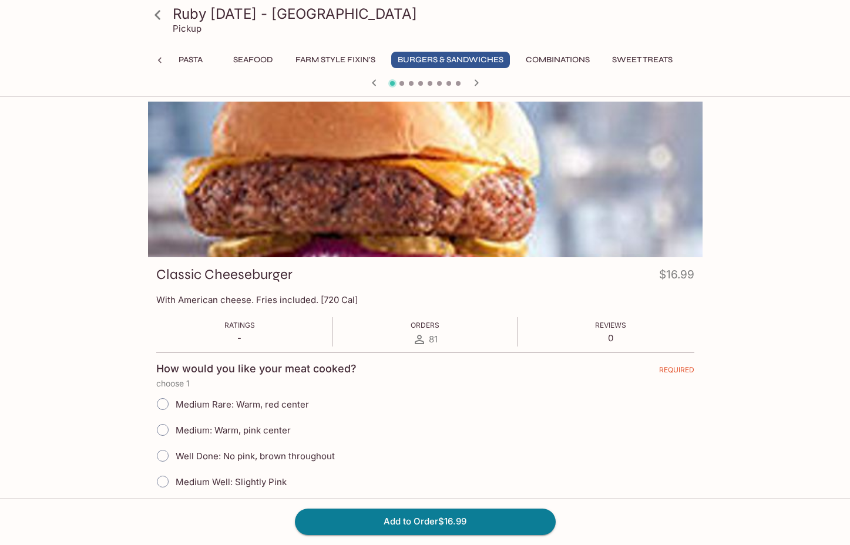
click at [474, 80] on icon "button" at bounding box center [476, 83] width 14 height 14
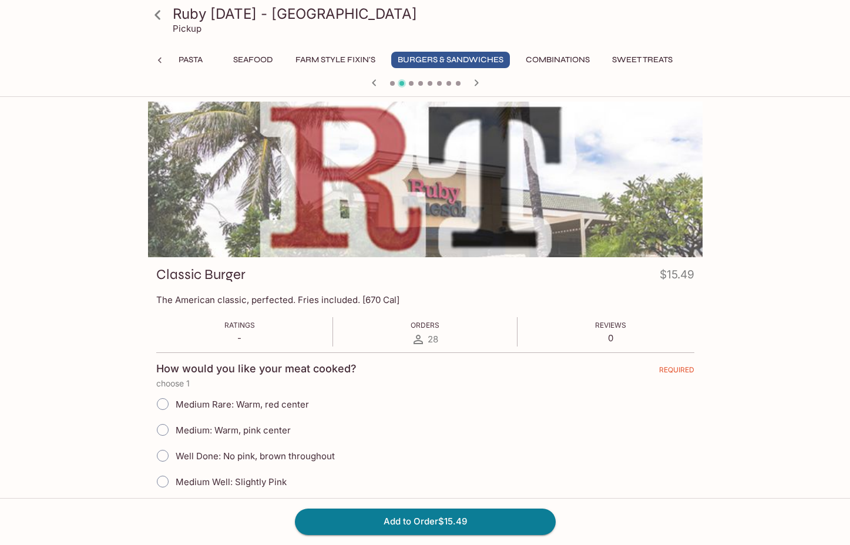
click at [474, 80] on icon "button" at bounding box center [476, 83] width 14 height 14
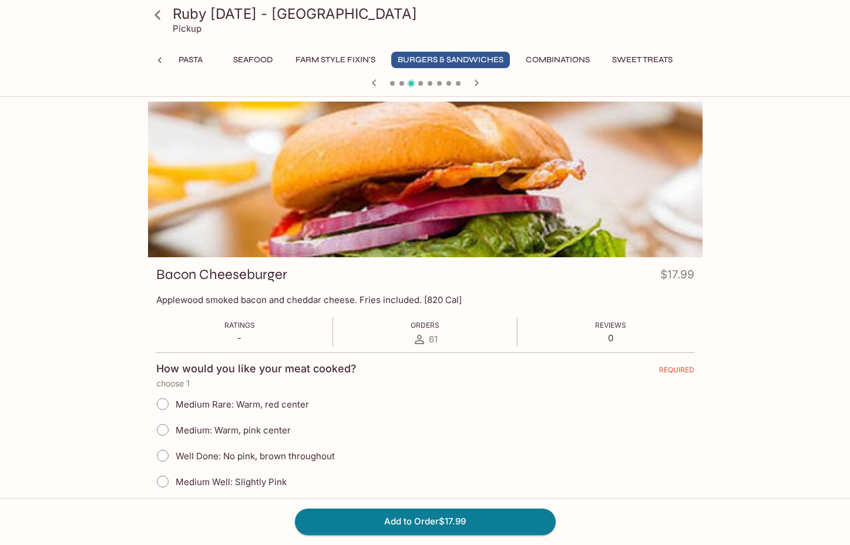
click at [474, 80] on icon "button" at bounding box center [476, 83] width 14 height 14
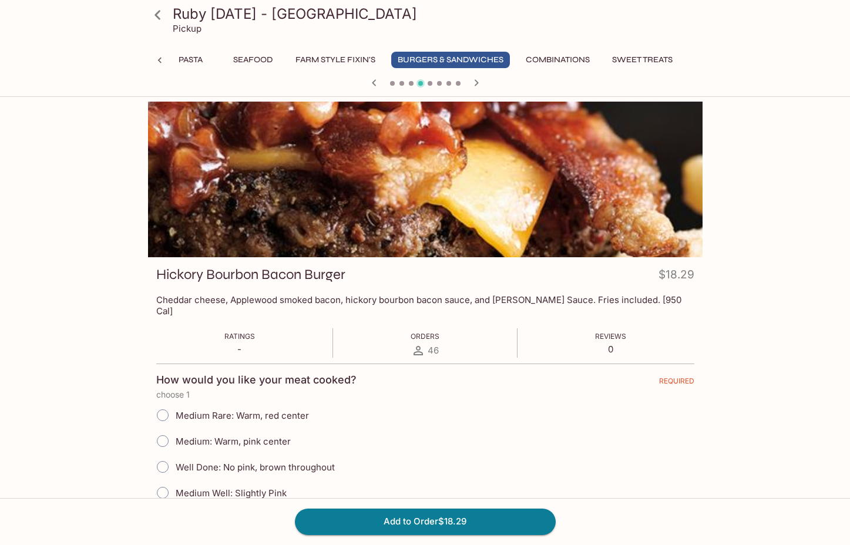
click at [474, 80] on icon "button" at bounding box center [476, 83] width 14 height 14
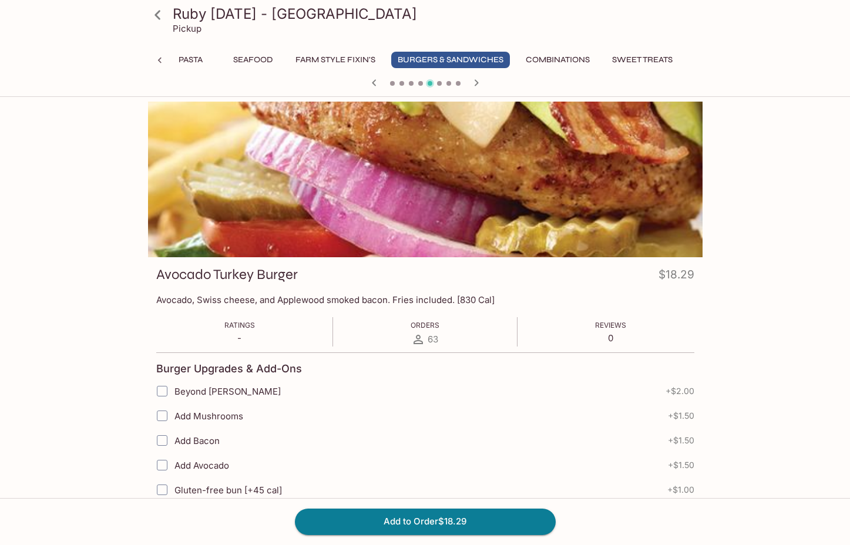
click at [474, 80] on icon "button" at bounding box center [476, 83] width 14 height 14
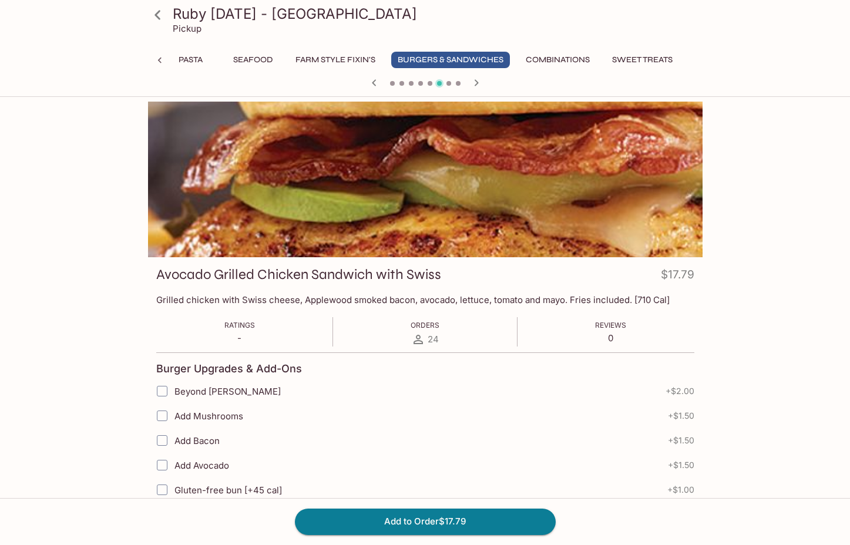
click at [474, 80] on icon "button" at bounding box center [476, 82] width 4 height 6
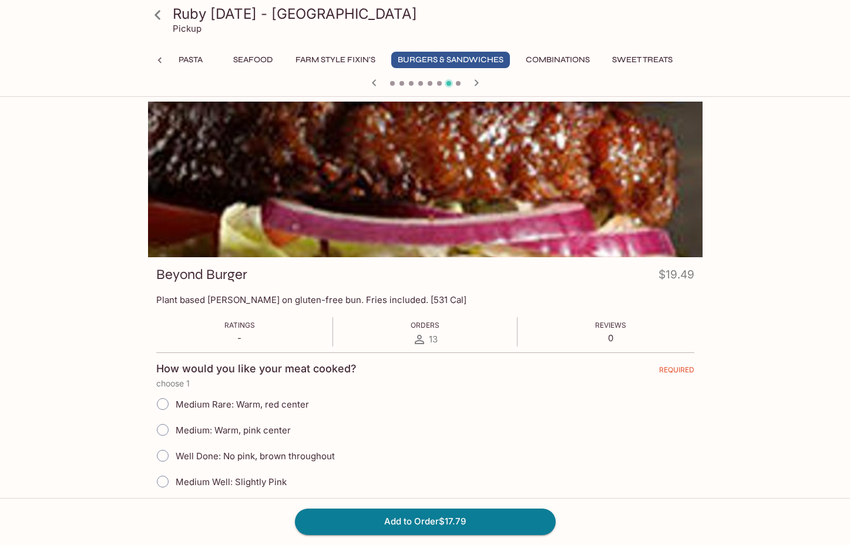
click at [474, 80] on icon "button" at bounding box center [476, 82] width 4 height 6
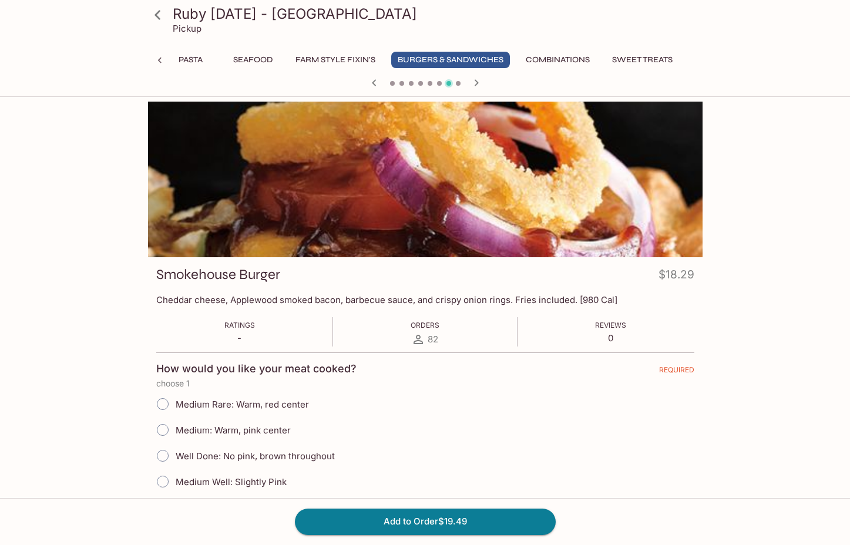
click at [474, 80] on icon "button" at bounding box center [476, 82] width 4 height 6
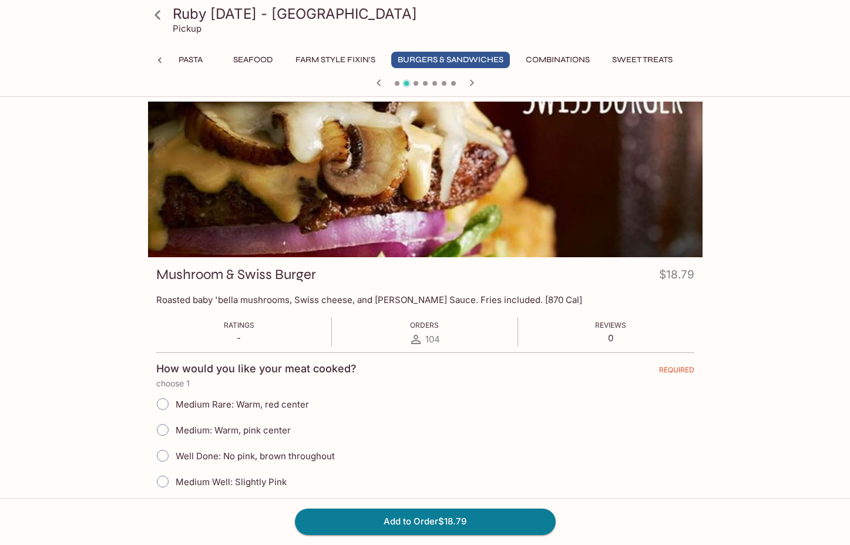
click at [474, 80] on icon "button" at bounding box center [471, 83] width 14 height 14
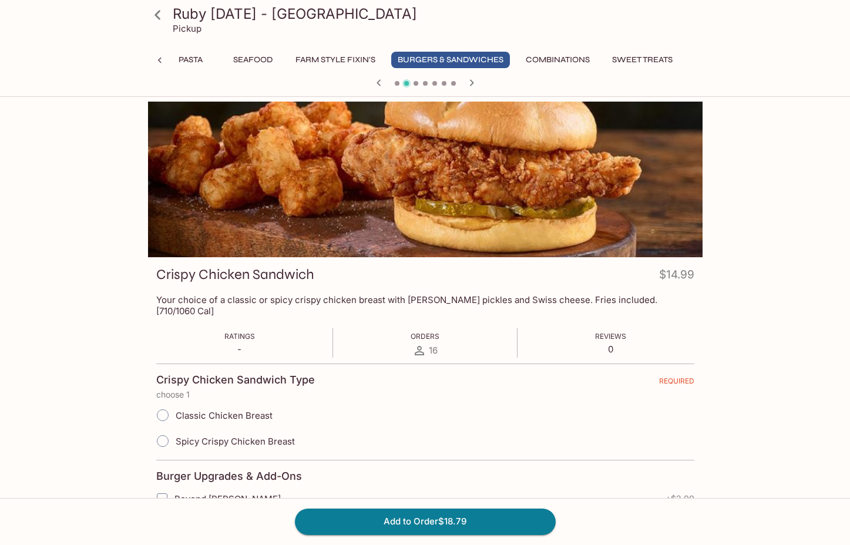
click at [474, 80] on icon "button" at bounding box center [471, 83] width 14 height 14
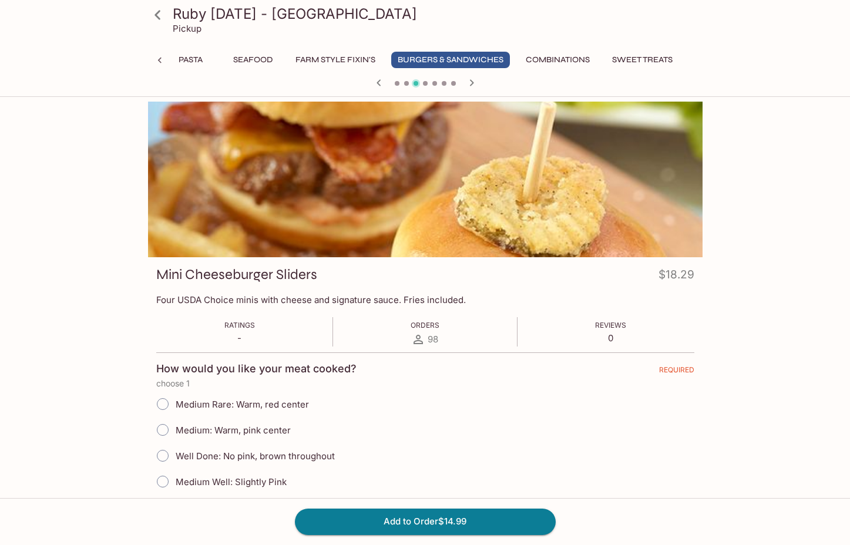
click at [474, 80] on icon "button" at bounding box center [471, 83] width 14 height 14
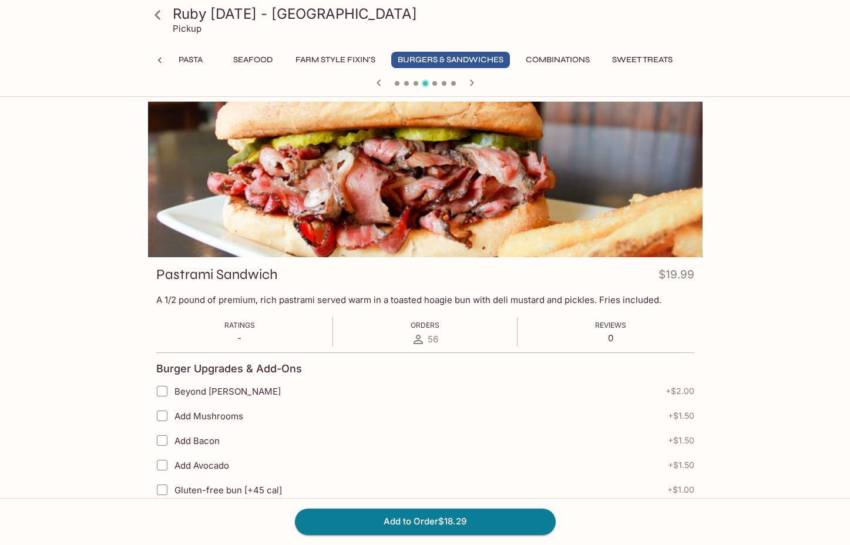
click at [474, 80] on icon "button" at bounding box center [471, 83] width 14 height 14
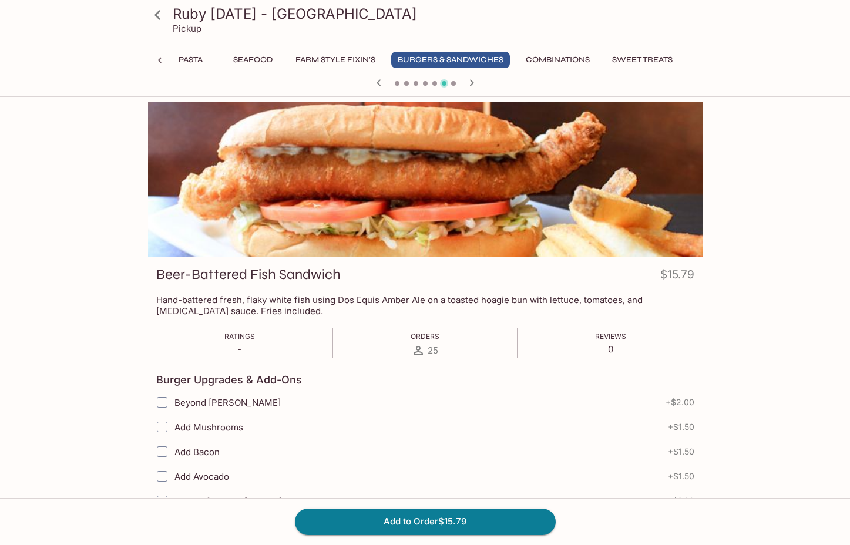
click at [474, 80] on icon "button" at bounding box center [471, 83] width 14 height 14
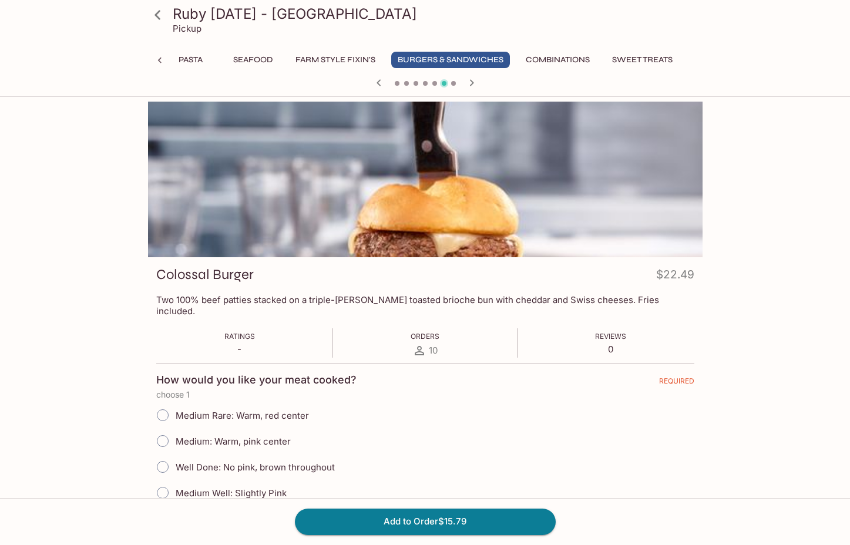
click at [474, 80] on icon "button" at bounding box center [471, 83] width 14 height 14
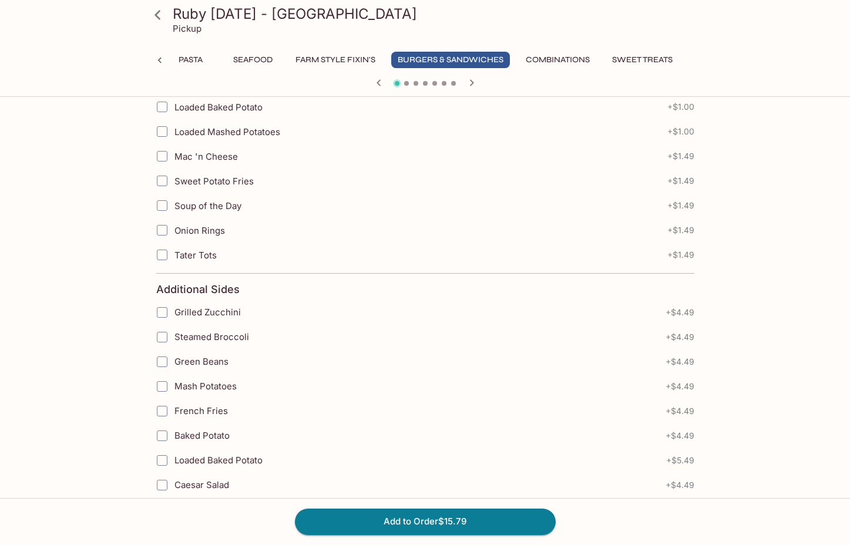
scroll to position [616, 0]
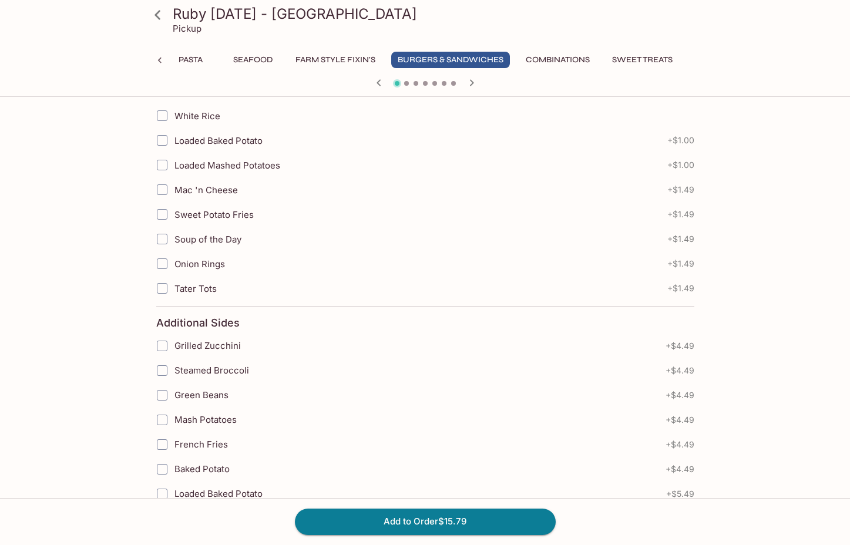
click at [162, 211] on input "Sweet Potato Fries" at bounding box center [161, 214] width 23 height 23
checkbox input "true"
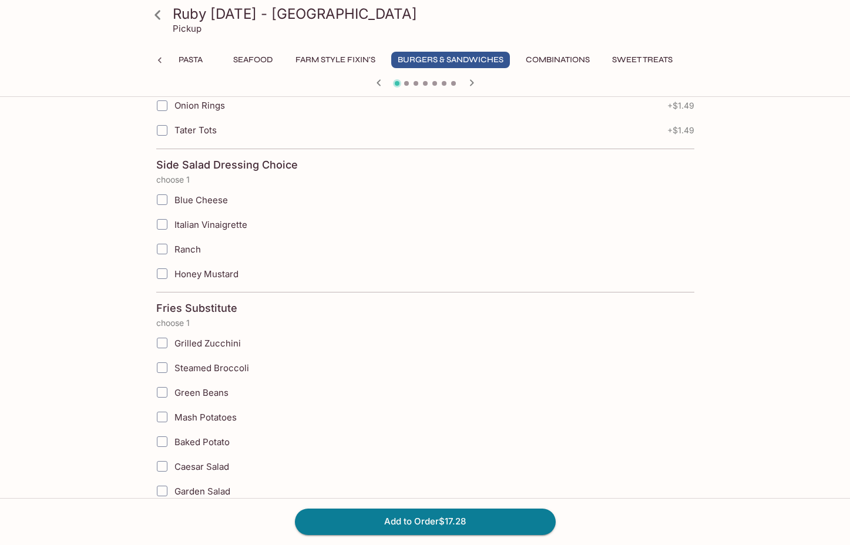
scroll to position [1632, 0]
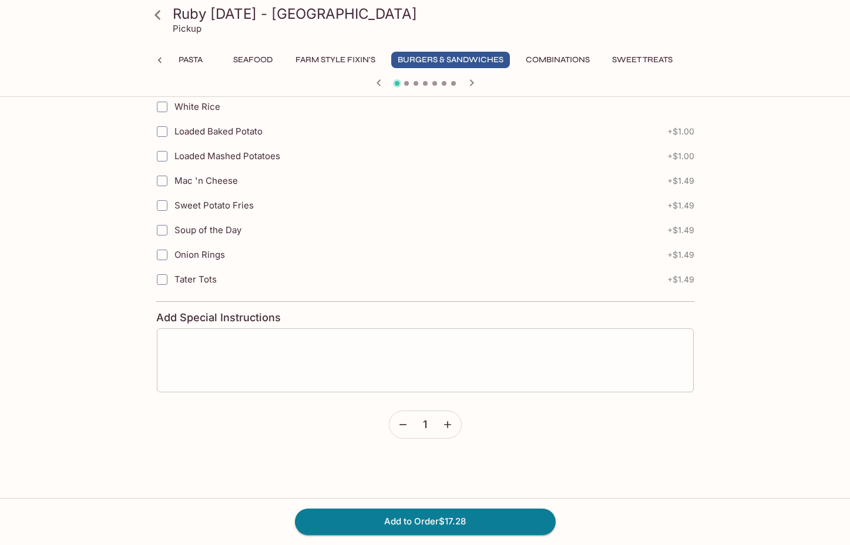
click at [242, 348] on textarea at bounding box center [425, 360] width 520 height 45
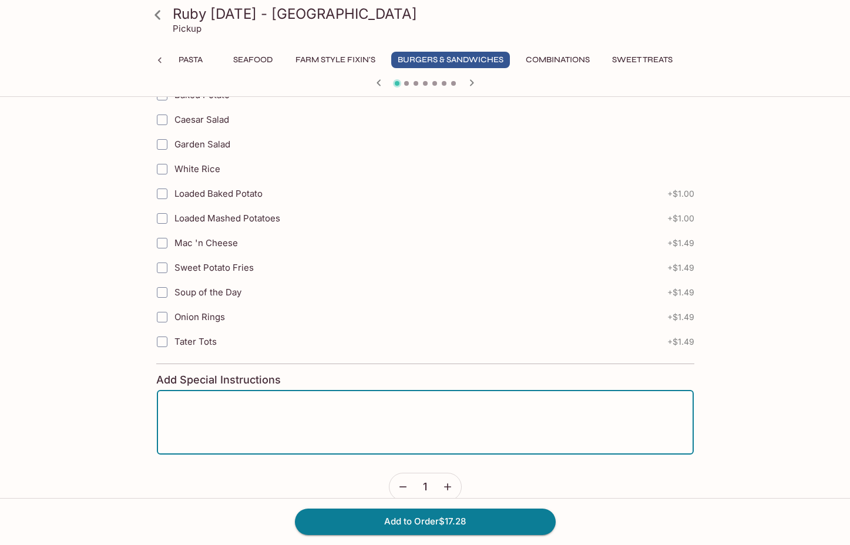
scroll to position [2373, 0]
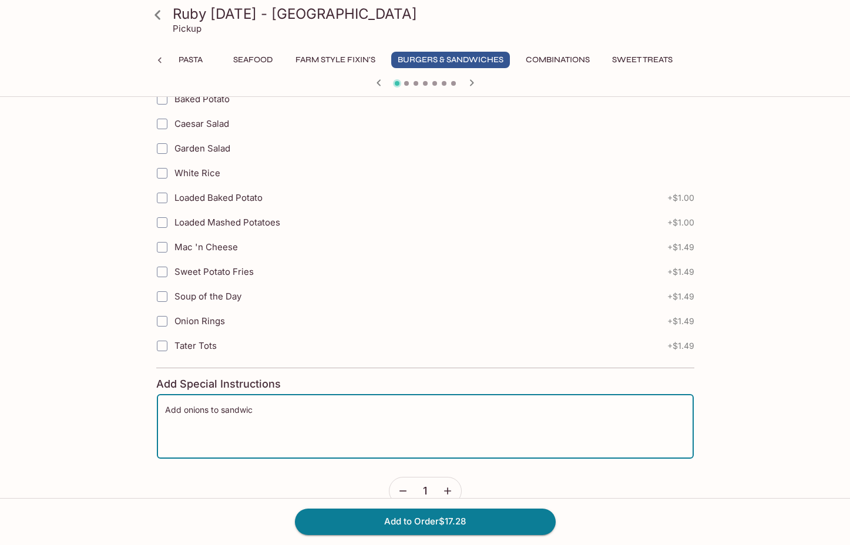
type textarea "Add onions to sandwich"
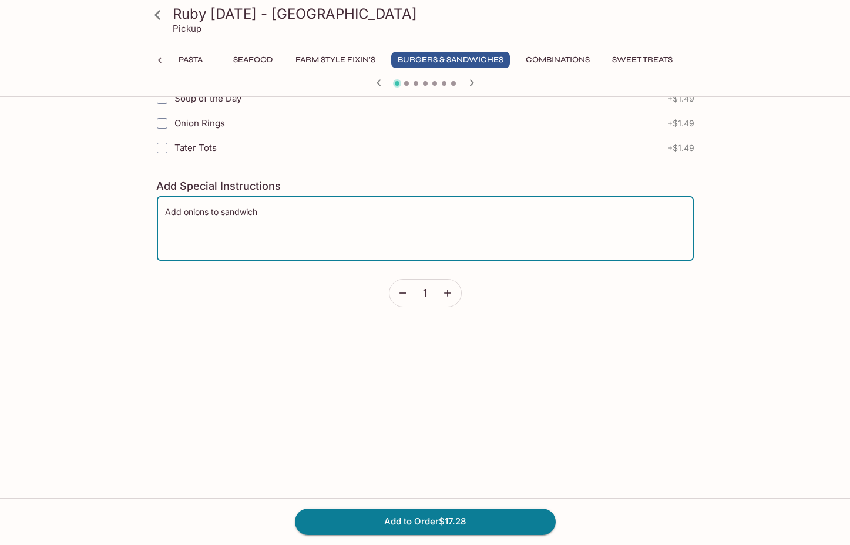
scroll to position [2570, 0]
click at [318, 214] on textarea "Add onions to sandwich" at bounding box center [425, 229] width 520 height 45
type textarea "No mayo add onions"
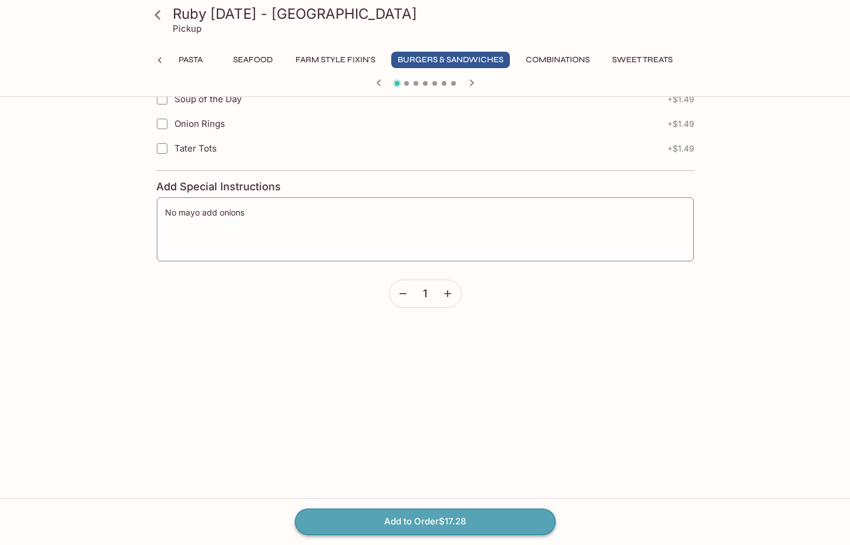
click at [392, 521] on button "Add to Order $17.28" at bounding box center [425, 521] width 261 height 26
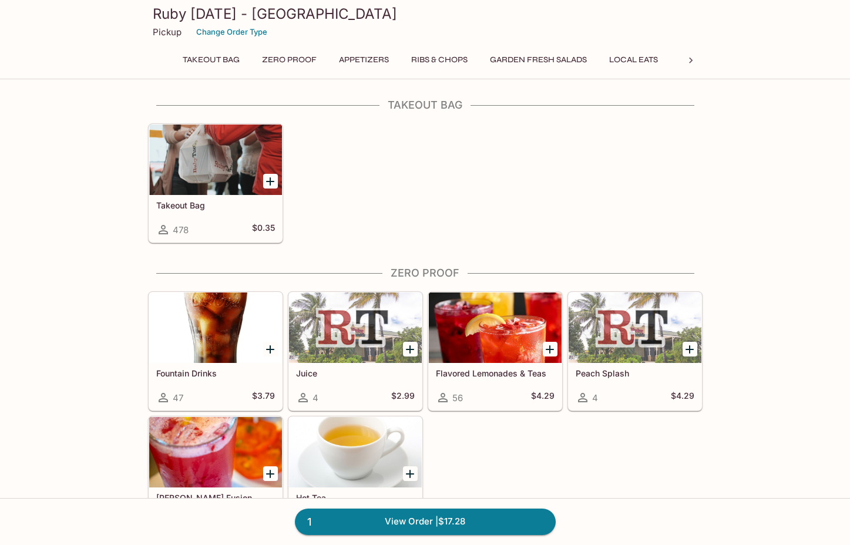
click at [692, 58] on icon at bounding box center [691, 61] width 12 height 12
click at [570, 64] on button "Burgers & Sandwiches" at bounding box center [593, 60] width 119 height 16
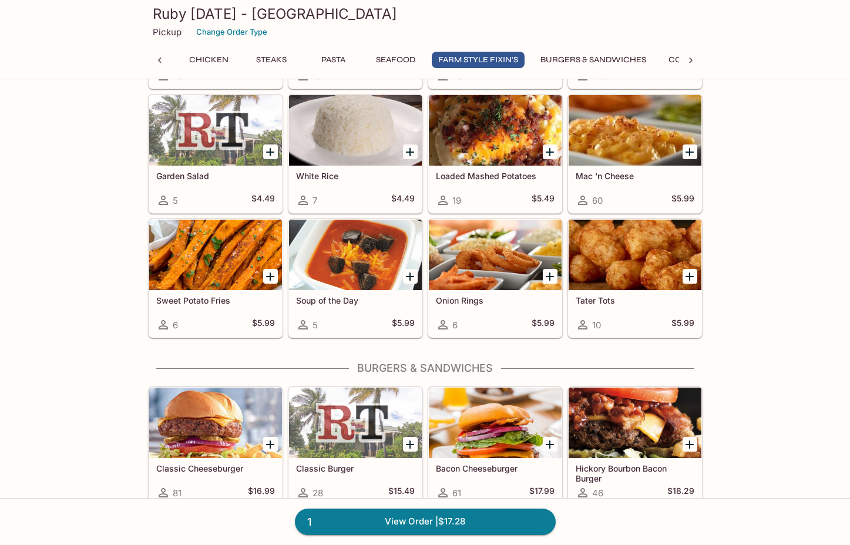
scroll to position [3077, 0]
click at [178, 279] on div at bounding box center [215, 255] width 133 height 70
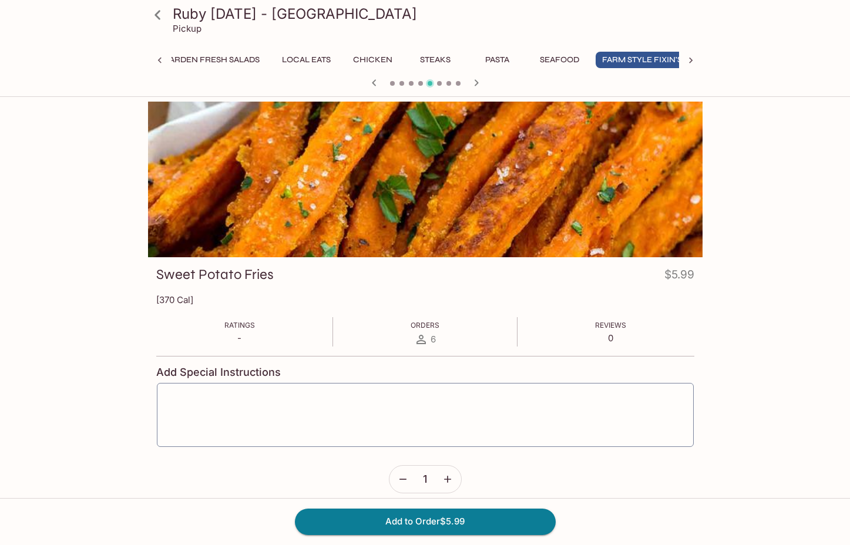
scroll to position [0, 342]
click at [312, 218] on div at bounding box center [425, 180] width 554 height 156
click at [373, 82] on icon "button" at bounding box center [374, 82] width 4 height 6
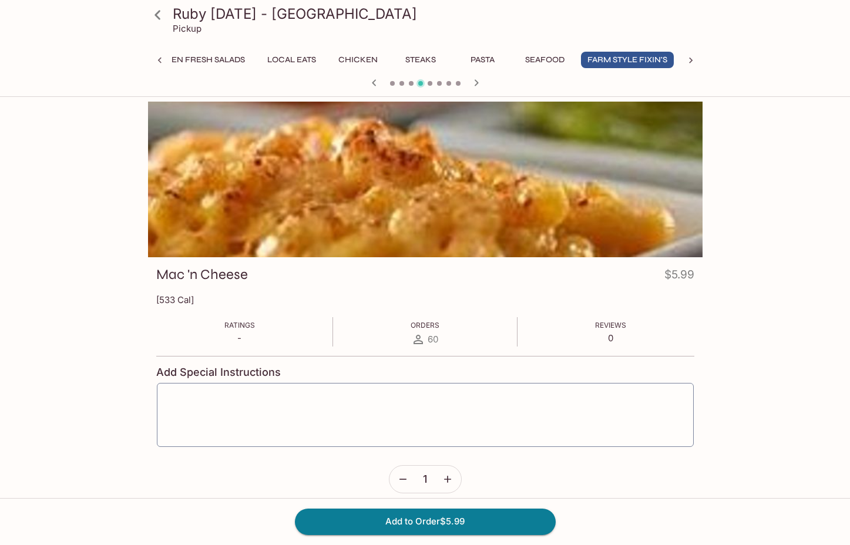
click at [373, 82] on icon "button" at bounding box center [374, 82] width 4 height 6
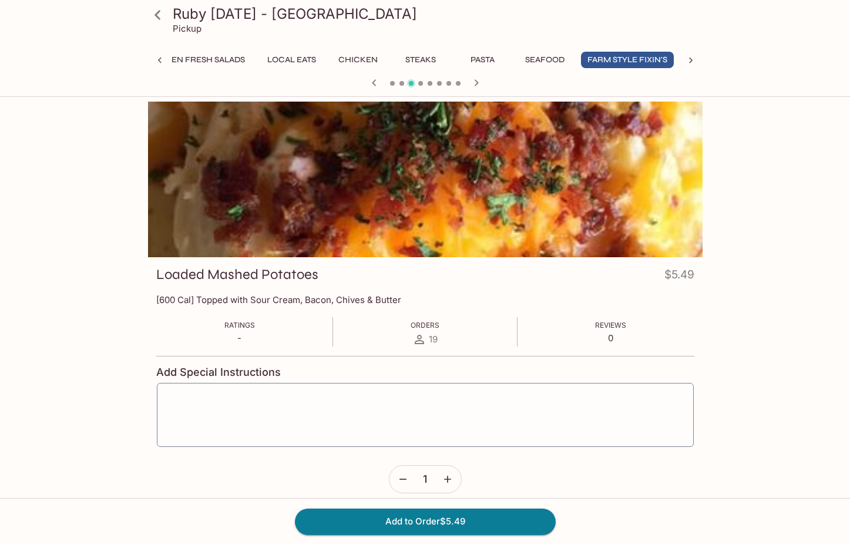
click at [373, 82] on icon "button" at bounding box center [374, 82] width 4 height 6
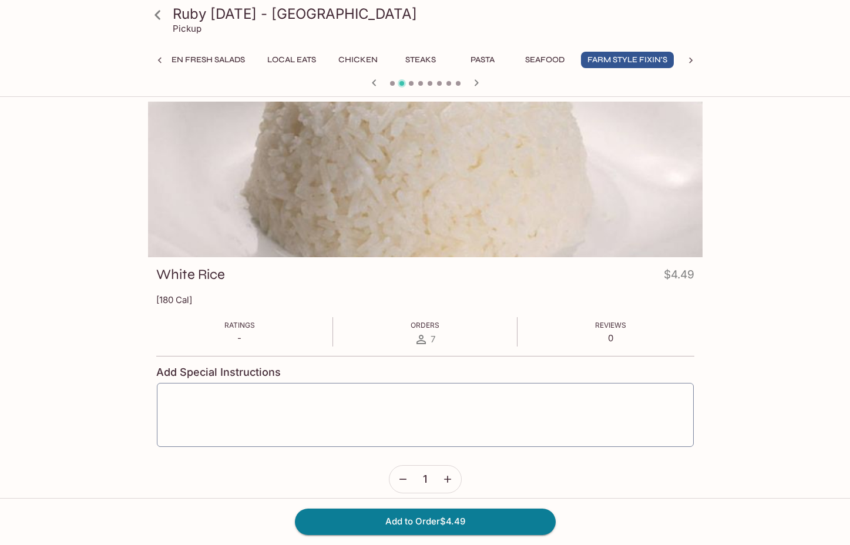
click at [373, 82] on icon "button" at bounding box center [374, 82] width 4 height 6
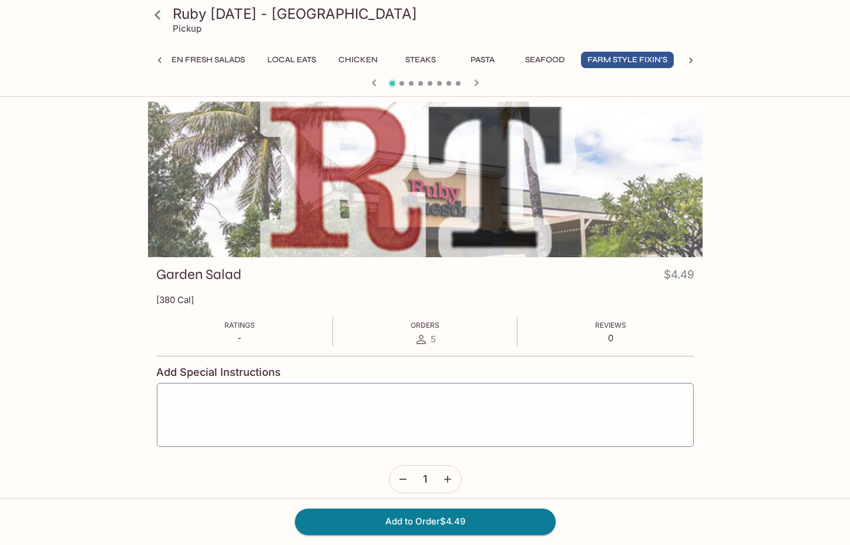
click at [373, 82] on icon "button" at bounding box center [374, 82] width 4 height 6
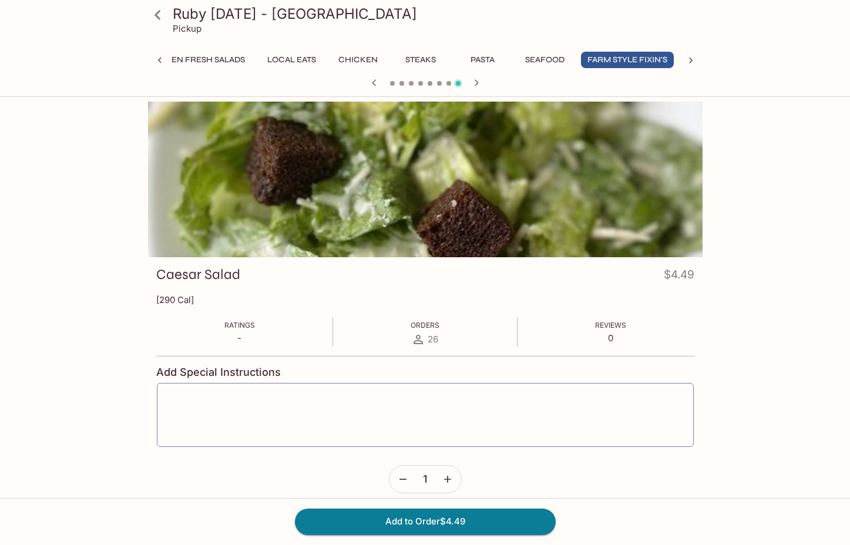
click at [373, 82] on icon "button" at bounding box center [374, 82] width 4 height 6
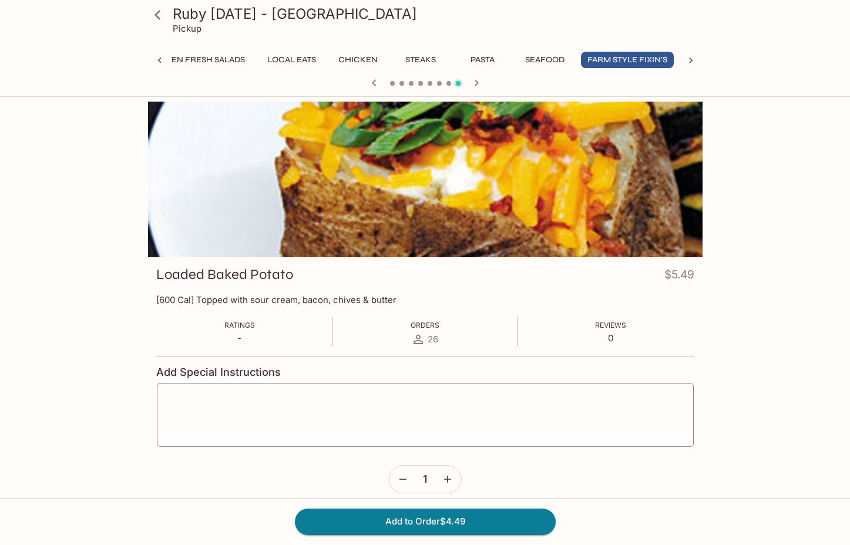
click at [373, 82] on icon "button" at bounding box center [374, 82] width 4 height 6
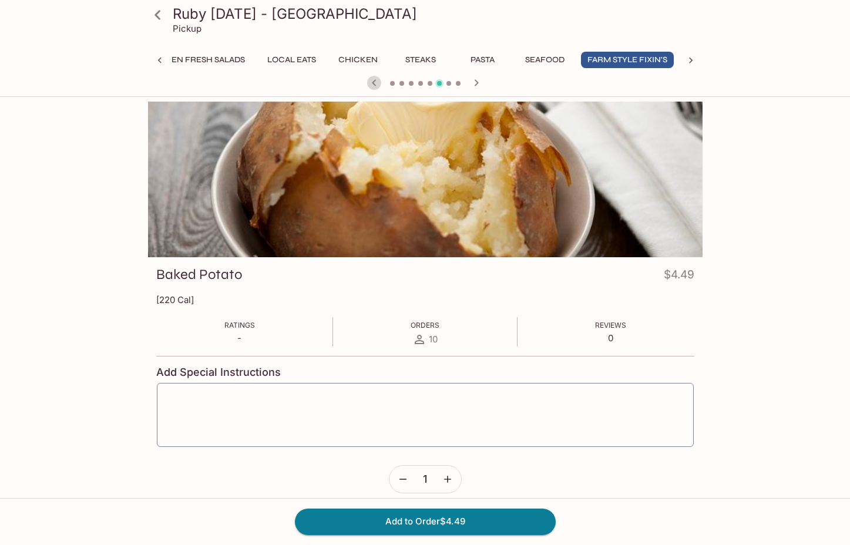
click at [373, 82] on icon "button" at bounding box center [374, 82] width 4 height 6
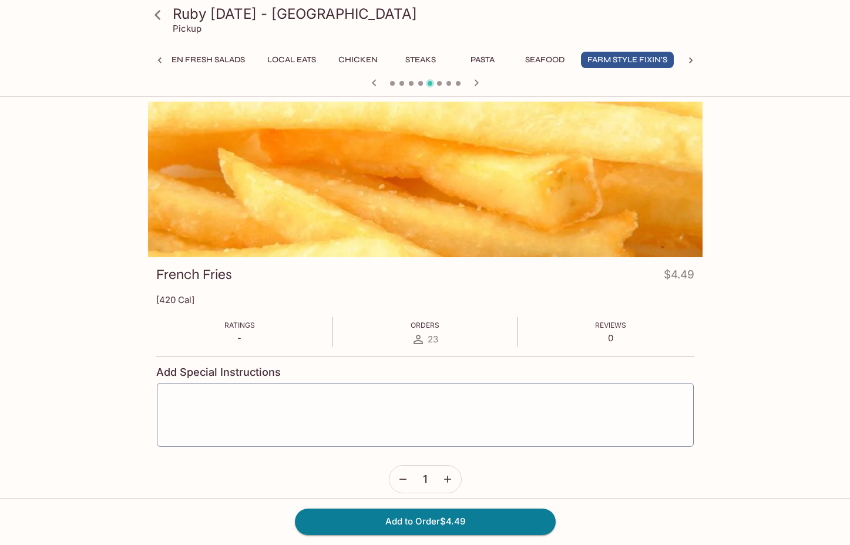
click at [373, 82] on icon "button" at bounding box center [374, 82] width 4 height 6
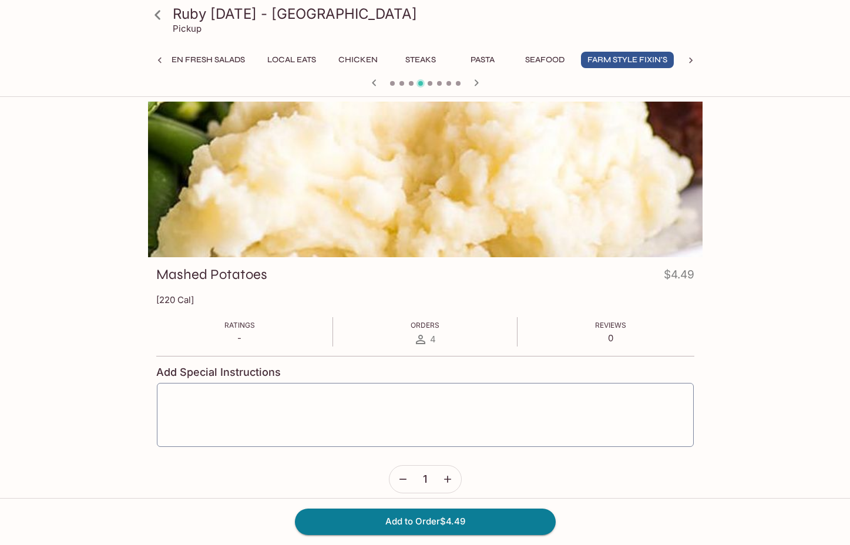
click at [477, 83] on icon "button" at bounding box center [476, 82] width 4 height 6
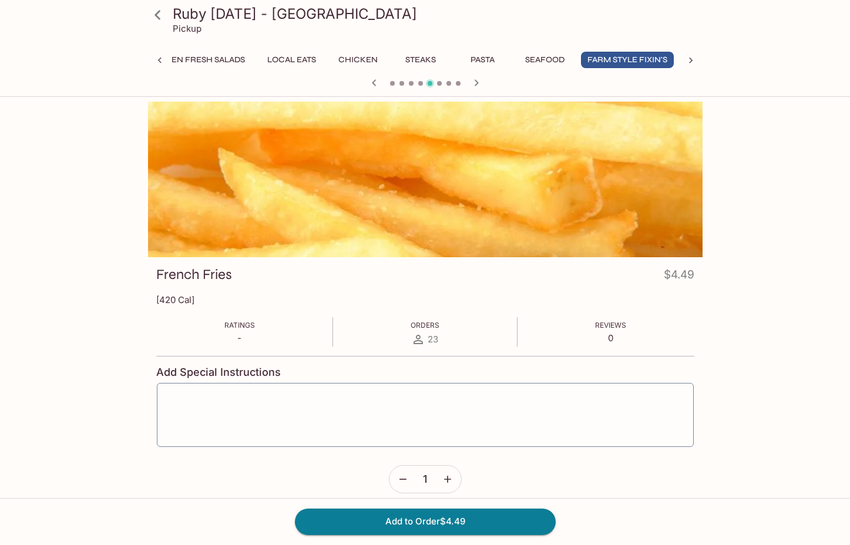
click at [477, 83] on icon "button" at bounding box center [476, 82] width 4 height 6
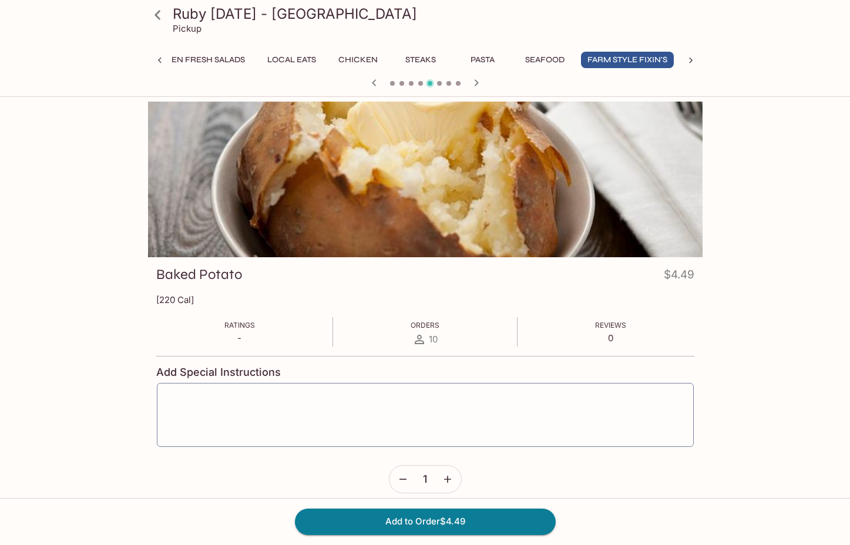
click at [477, 83] on icon "button" at bounding box center [476, 82] width 4 height 6
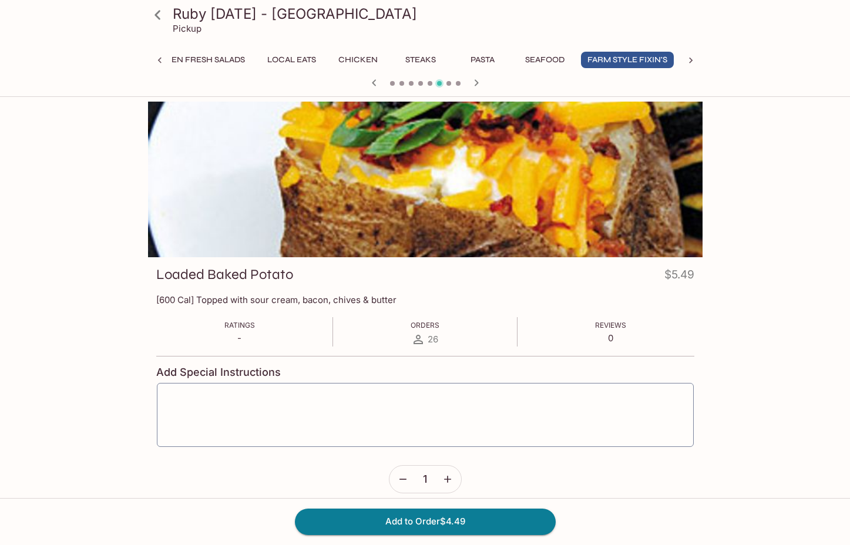
click at [477, 83] on icon "button" at bounding box center [476, 82] width 4 height 6
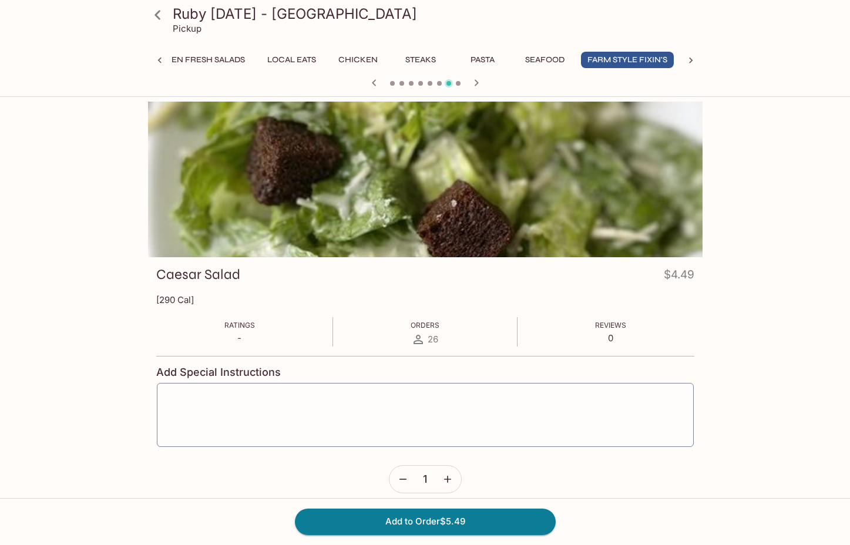
click at [477, 83] on icon "button" at bounding box center [476, 82] width 4 height 6
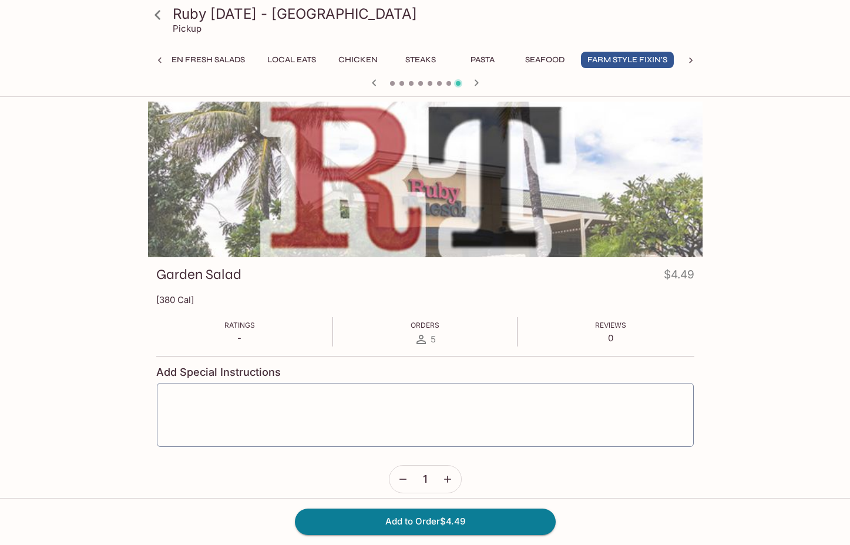
click at [477, 83] on icon "button" at bounding box center [476, 82] width 4 height 6
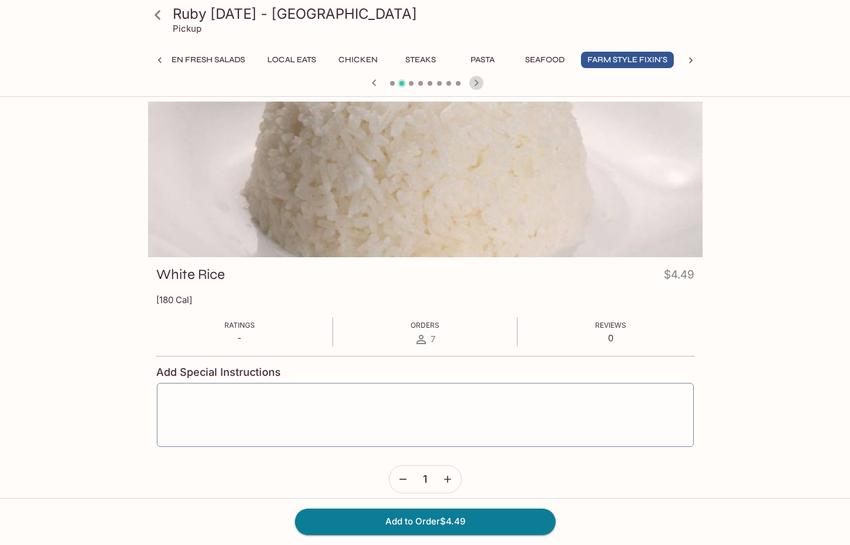
click at [477, 83] on icon "button" at bounding box center [476, 82] width 4 height 6
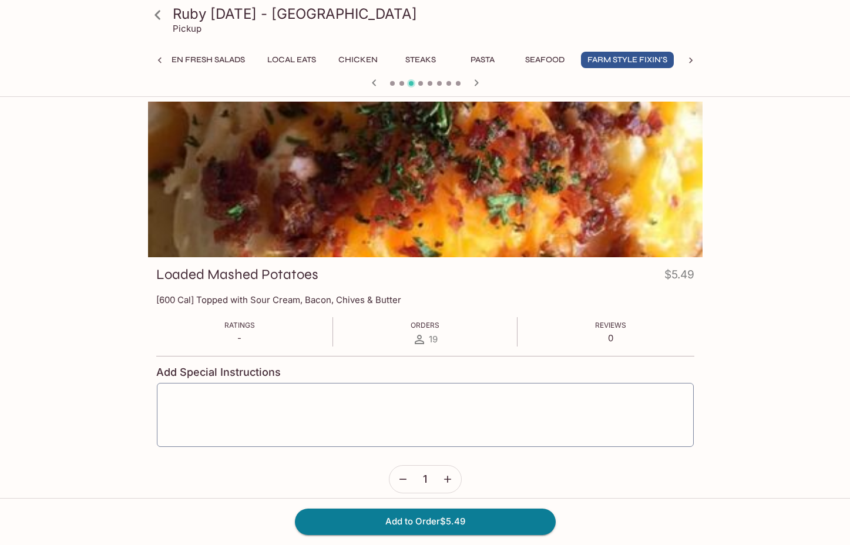
click at [477, 83] on icon "button" at bounding box center [476, 82] width 4 height 6
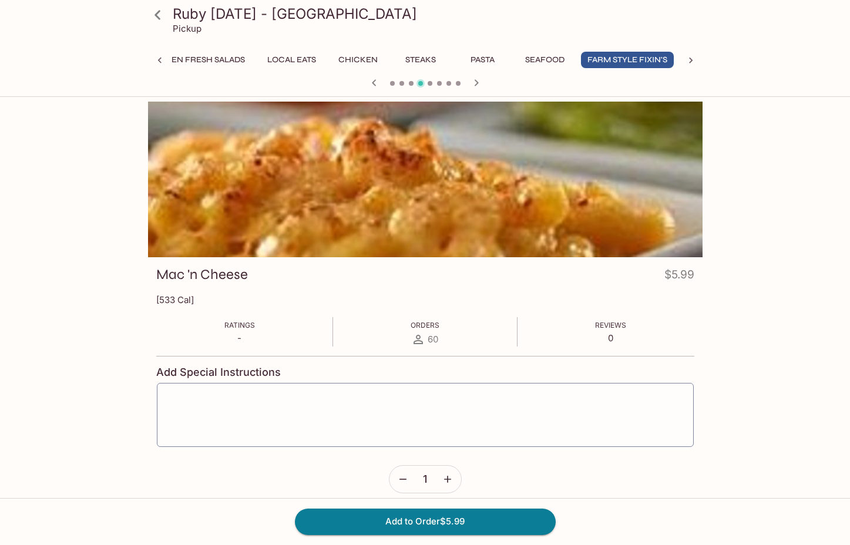
click at [477, 83] on icon "button" at bounding box center [476, 82] width 4 height 6
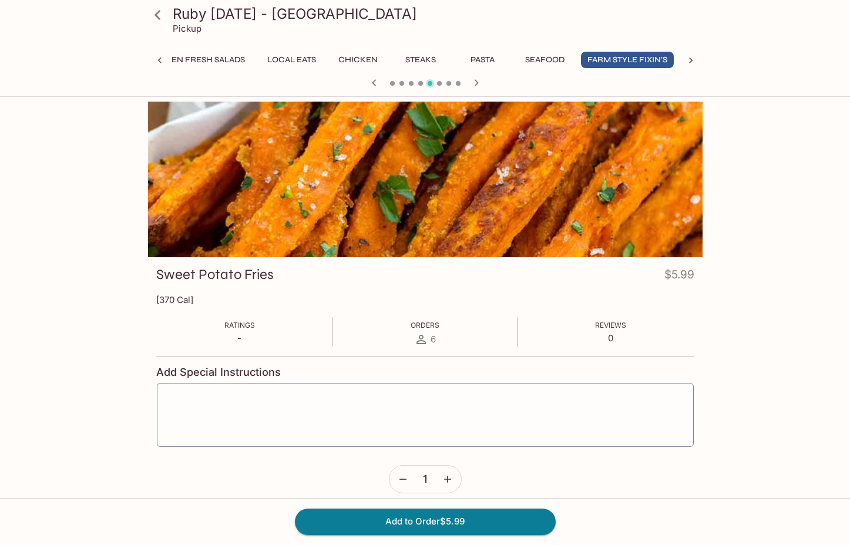
click at [152, 20] on icon at bounding box center [157, 15] width 21 height 21
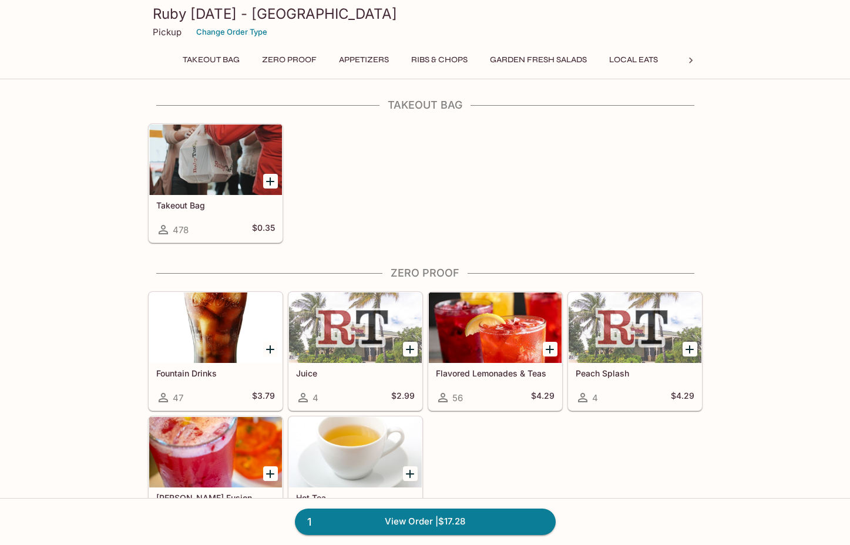
click at [692, 60] on icon at bounding box center [691, 61] width 12 height 12
click at [602, 65] on button "Burgers & Sandwiches" at bounding box center [593, 60] width 119 height 16
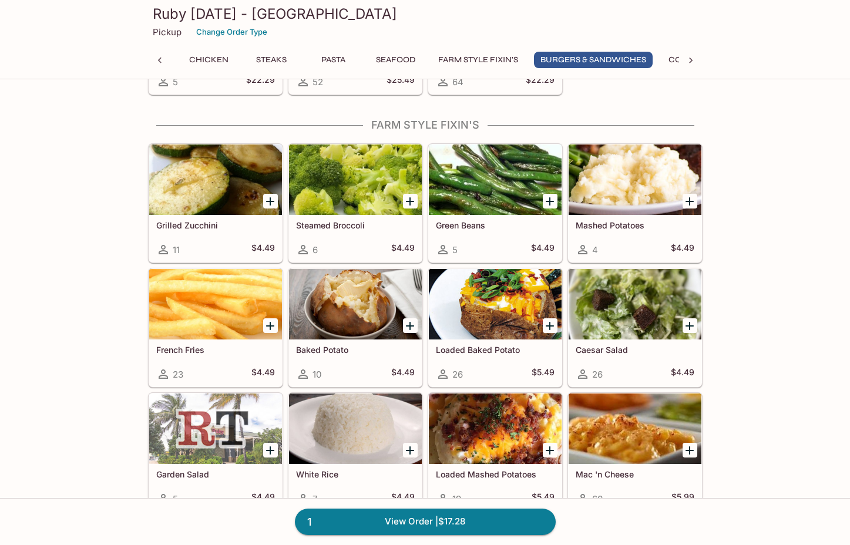
scroll to position [3340, 0]
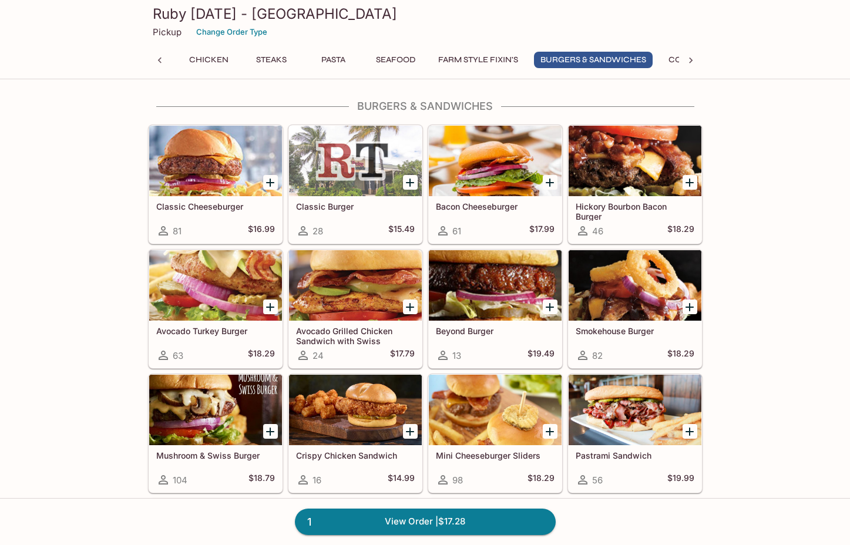
click at [503, 293] on div at bounding box center [495, 285] width 133 height 70
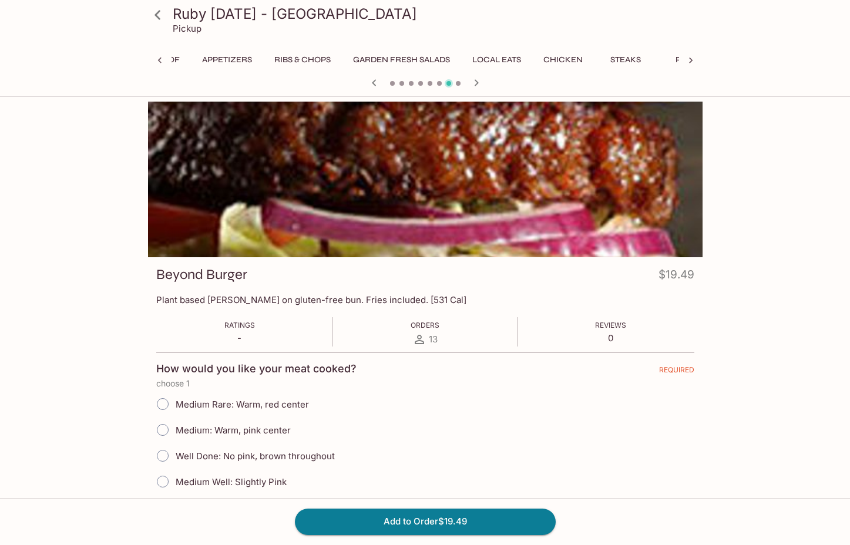
scroll to position [0, 470]
click at [164, 454] on input "Well Done: No pink, brown throughout" at bounding box center [162, 455] width 25 height 25
radio input "true"
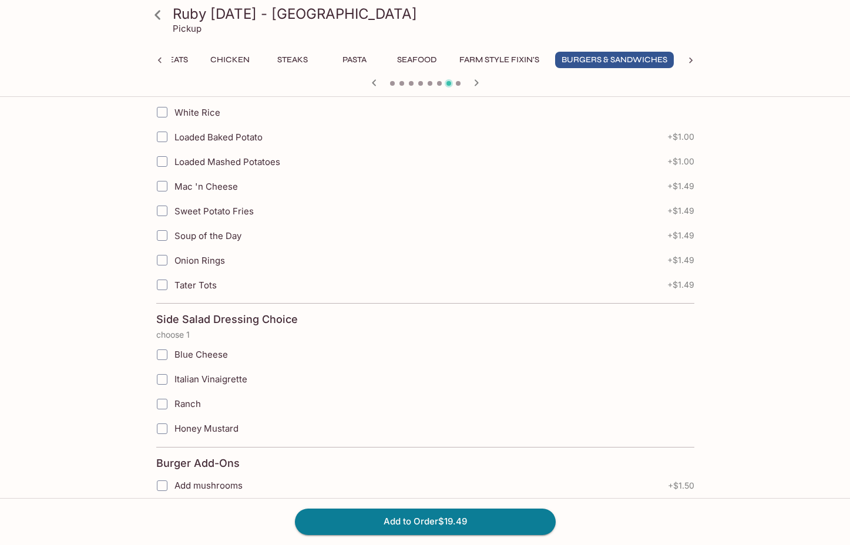
scroll to position [1686, 0]
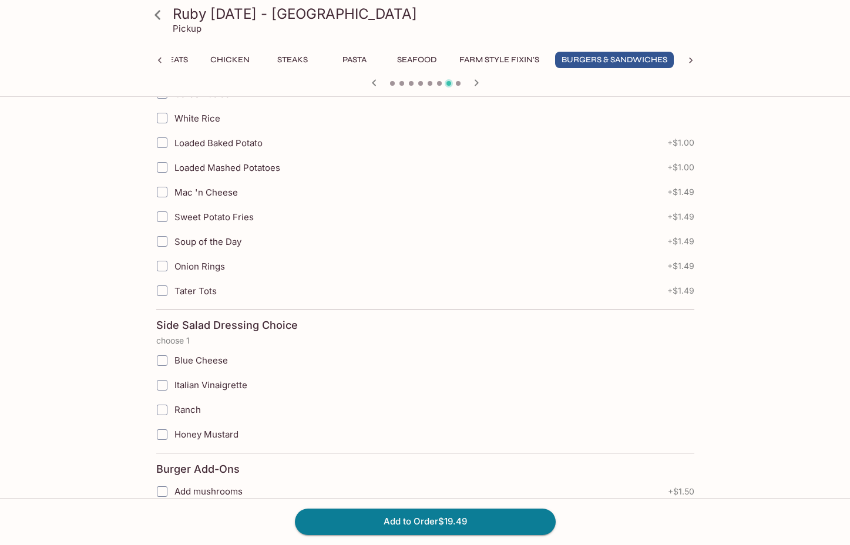
click at [692, 63] on icon at bounding box center [691, 61] width 12 height 12
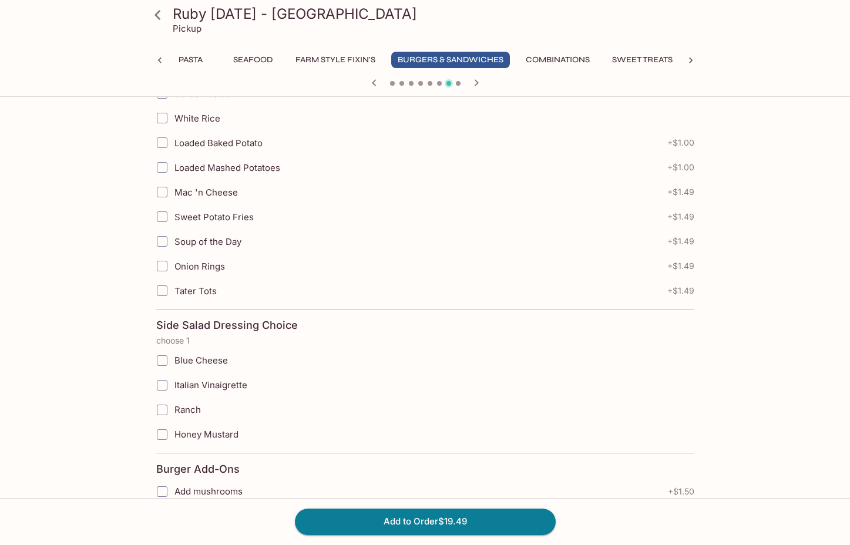
scroll to position [0, 642]
click at [692, 63] on div "Takeout Bag Zero Proof Appetizers Ribs & Chops Garden Fresh Salads Local Eats C…" at bounding box center [425, 63] width 554 height 23
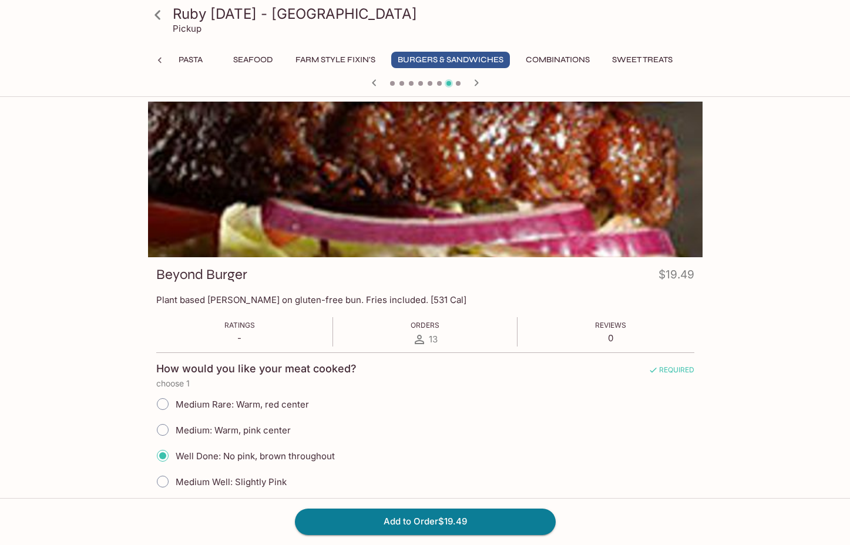
scroll to position [0, 0]
click at [159, 55] on icon at bounding box center [160, 61] width 12 height 12
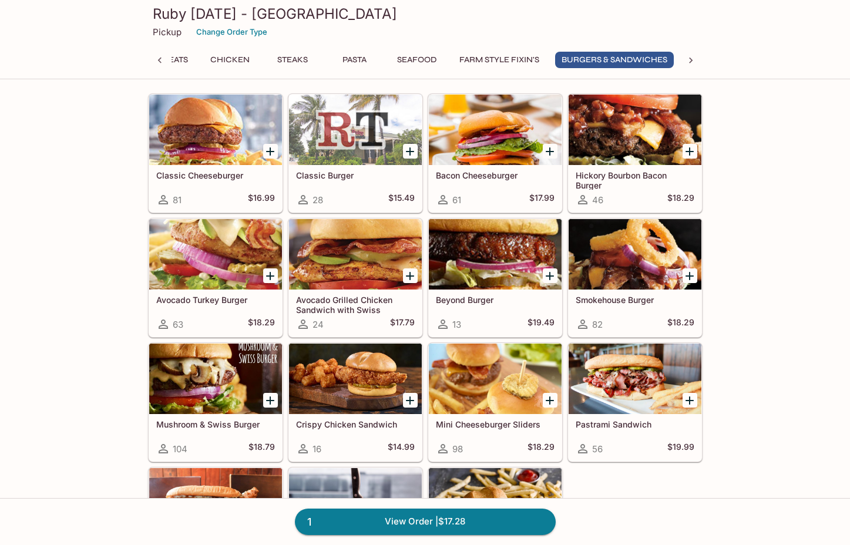
click at [550, 276] on icon "Add Beyond Burger" at bounding box center [549, 276] width 8 height 8
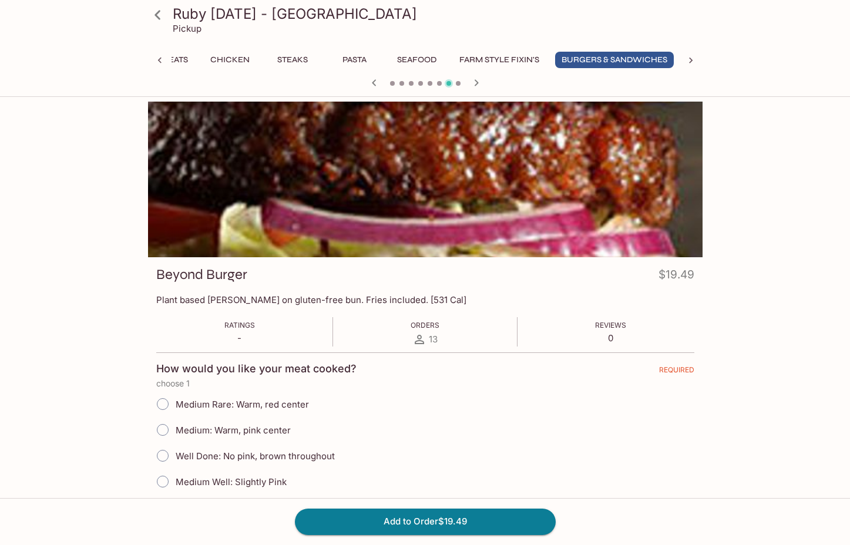
click at [164, 454] on input "Well Done: No pink, brown throughout" at bounding box center [162, 455] width 25 height 25
radio input "true"
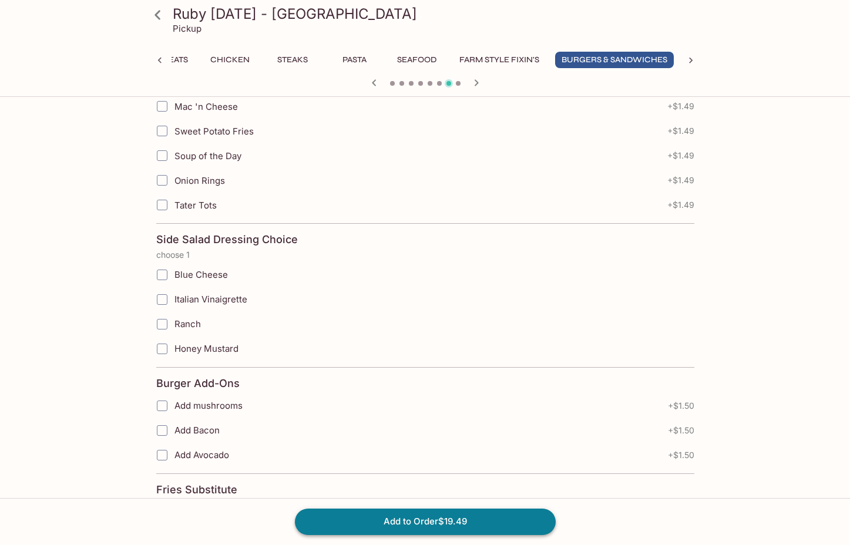
click at [420, 519] on button "Add to Order $19.49" at bounding box center [425, 521] width 261 height 26
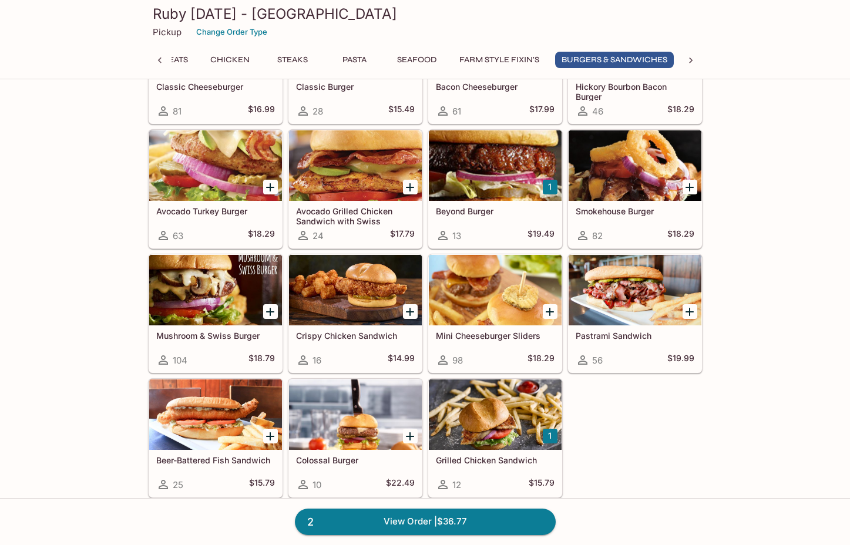
click at [549, 306] on icon "Add Mini Cheeseburger Sliders" at bounding box center [550, 312] width 14 height 14
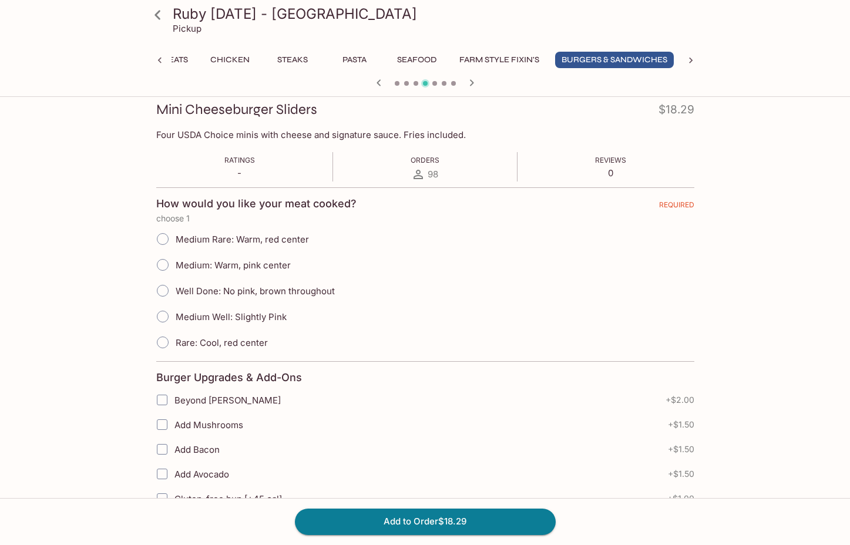
click at [161, 311] on input "Medium Well: Slightly Pink" at bounding box center [162, 316] width 25 height 25
radio input "true"
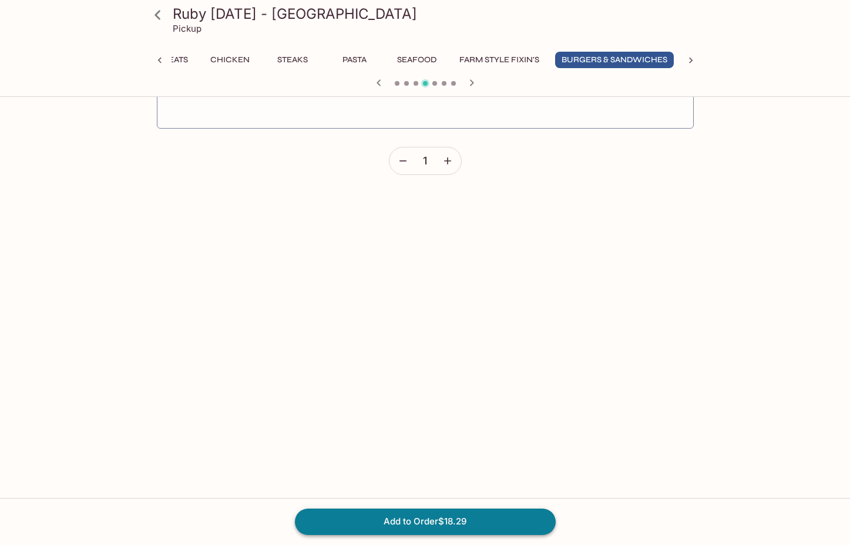
click at [496, 521] on button "Add to Order $18.29" at bounding box center [425, 521] width 261 height 26
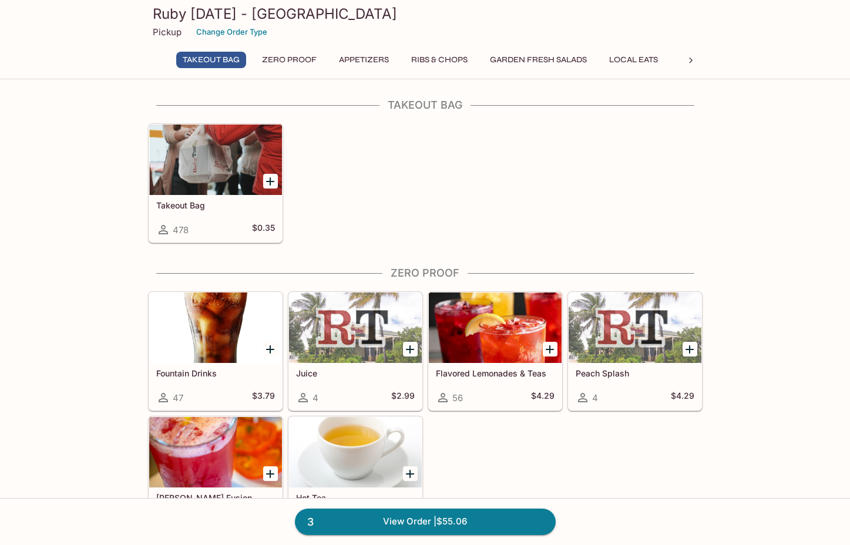
click at [691, 61] on icon at bounding box center [691, 61] width 4 height 6
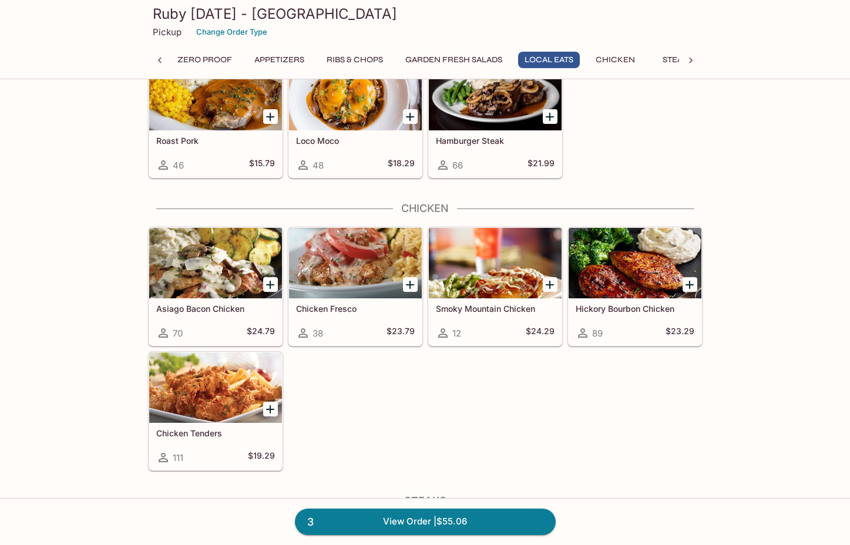
click at [233, 440] on div "Chicken Tenders 111 $19.29" at bounding box center [215, 446] width 133 height 47
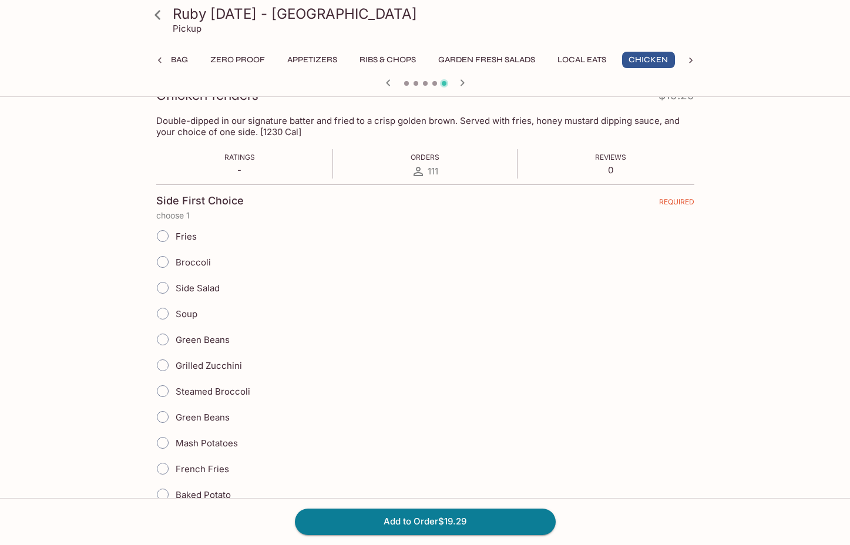
click at [163, 236] on input "Fries" at bounding box center [162, 236] width 25 height 25
radio input "true"
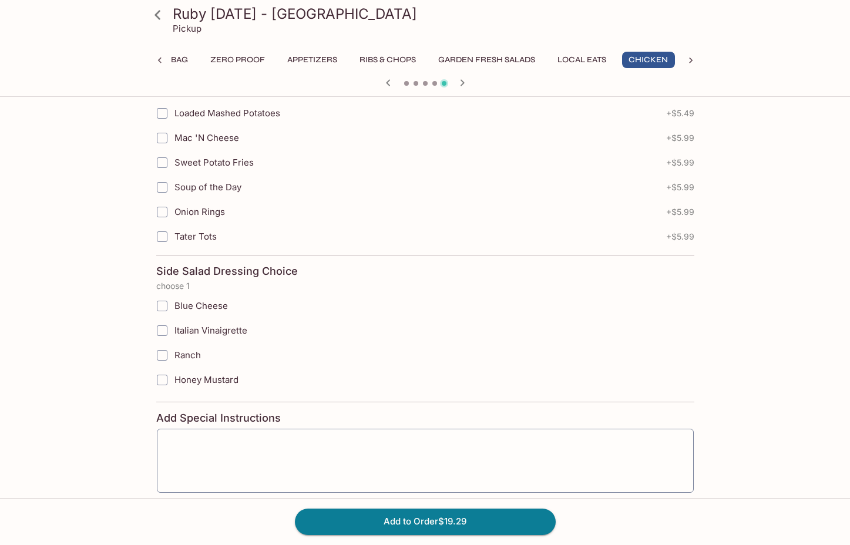
scroll to position [1267, 0]
click at [162, 385] on input "Honey Mustard" at bounding box center [161, 381] width 23 height 23
click at [170, 379] on input "Honey Mustard" at bounding box center [161, 381] width 23 height 23
checkbox input "false"
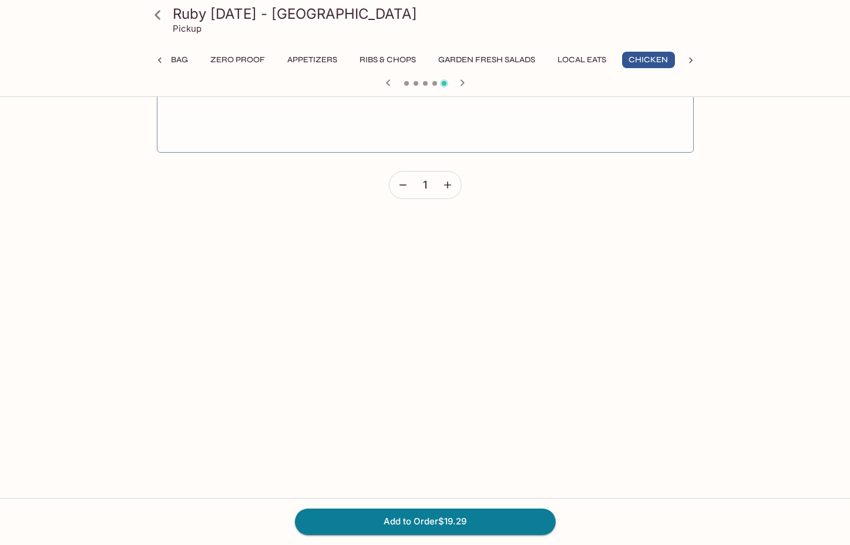
scroll to position [1610, 0]
click at [481, 515] on button "Add to Order $19.29" at bounding box center [425, 521] width 261 height 26
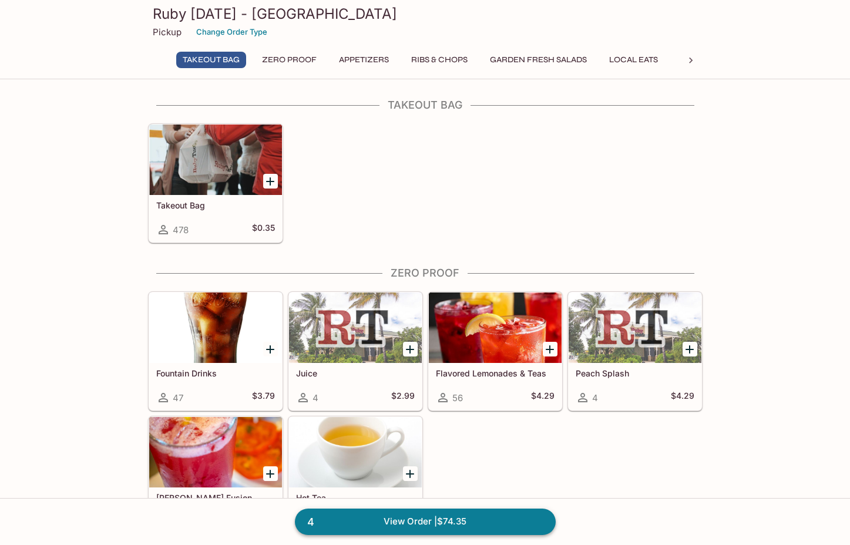
click at [384, 523] on link "4 View Order | $74.35" at bounding box center [425, 521] width 261 height 26
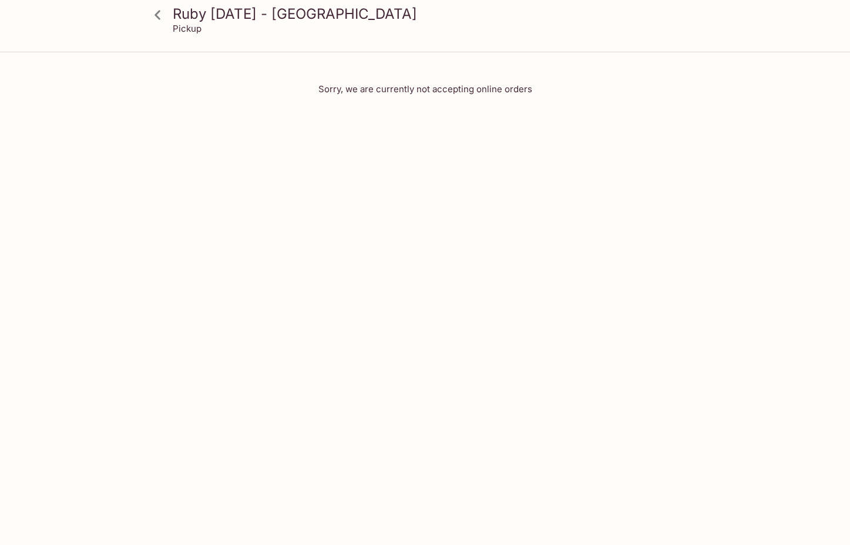
click at [160, 18] on icon at bounding box center [157, 14] width 6 height 9
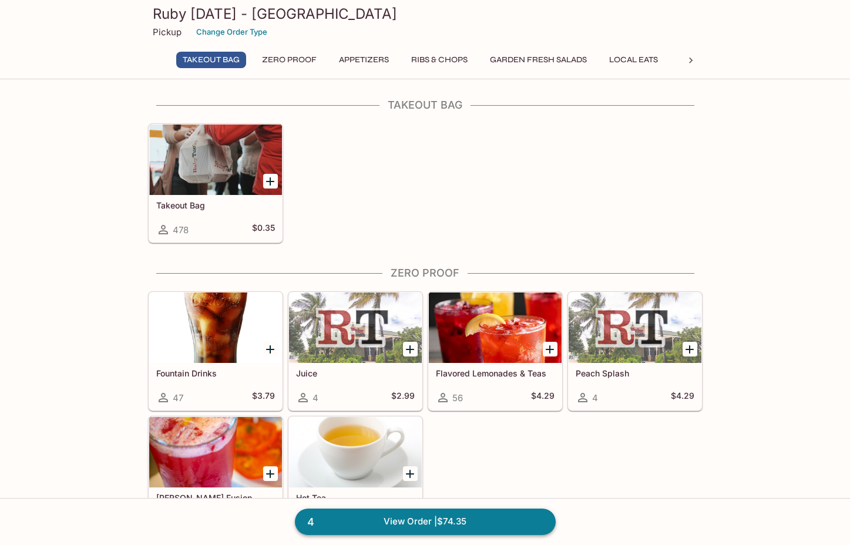
click at [354, 520] on link "4 View Order | $74.35" at bounding box center [425, 521] width 261 height 26
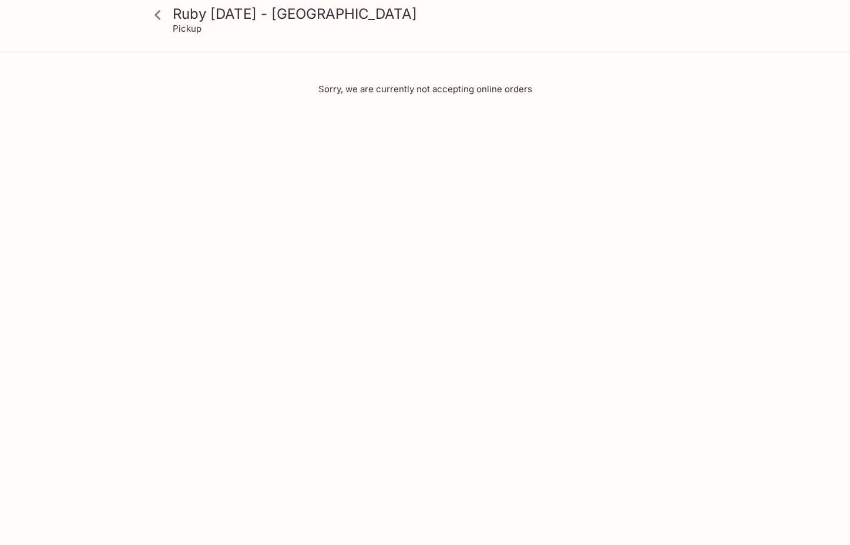
click at [164, 18] on icon at bounding box center [157, 15] width 21 height 21
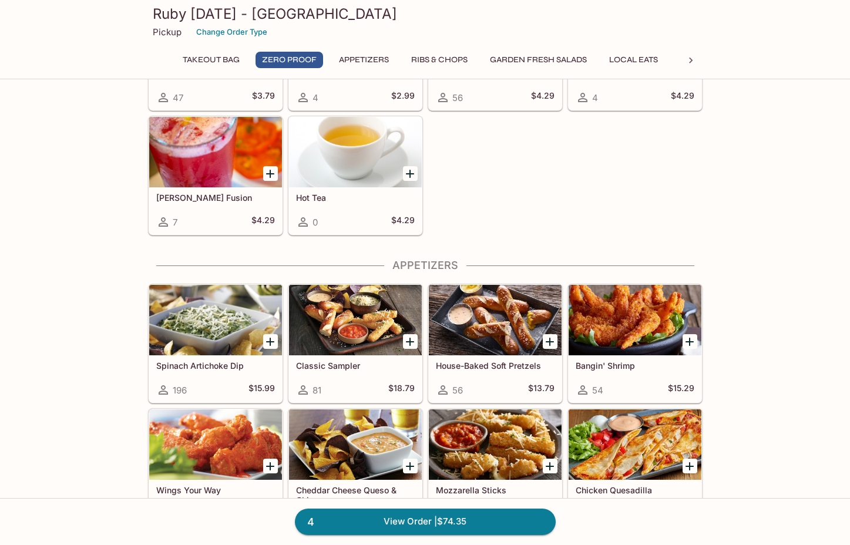
scroll to position [301, 0]
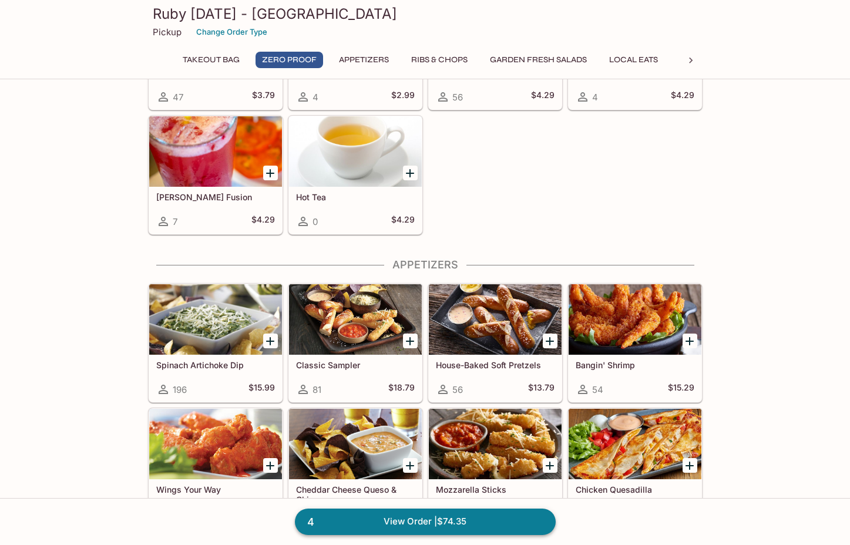
click at [326, 517] on link "4 View Order | $74.35" at bounding box center [425, 521] width 261 height 26
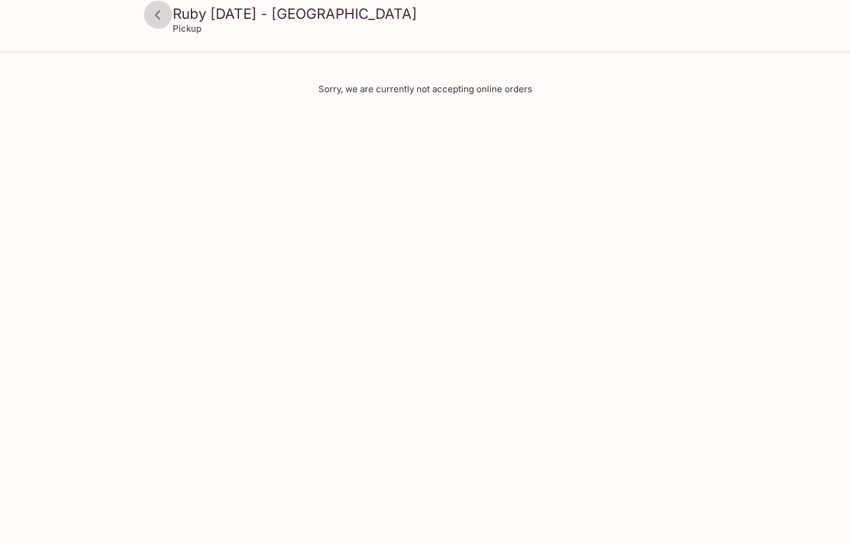
click at [158, 15] on icon at bounding box center [157, 15] width 21 height 21
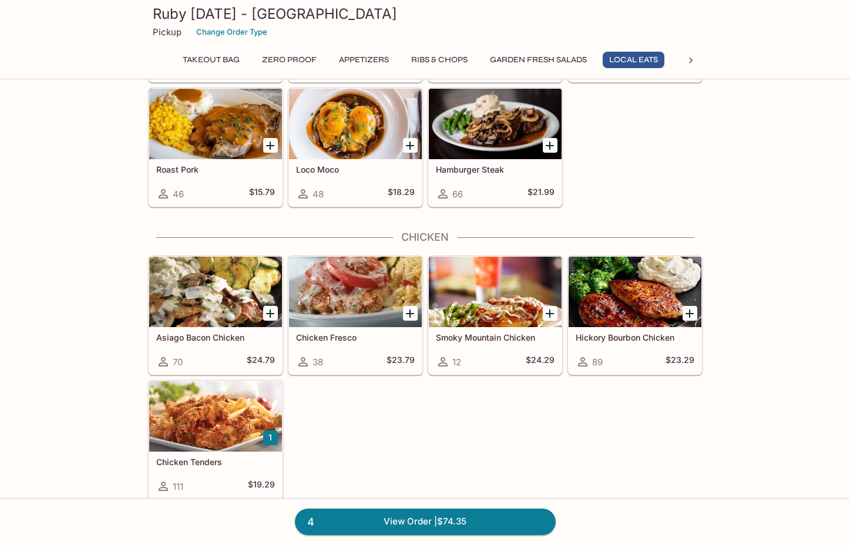
scroll to position [1500, 0]
